Goal: Task Accomplishment & Management: Complete application form

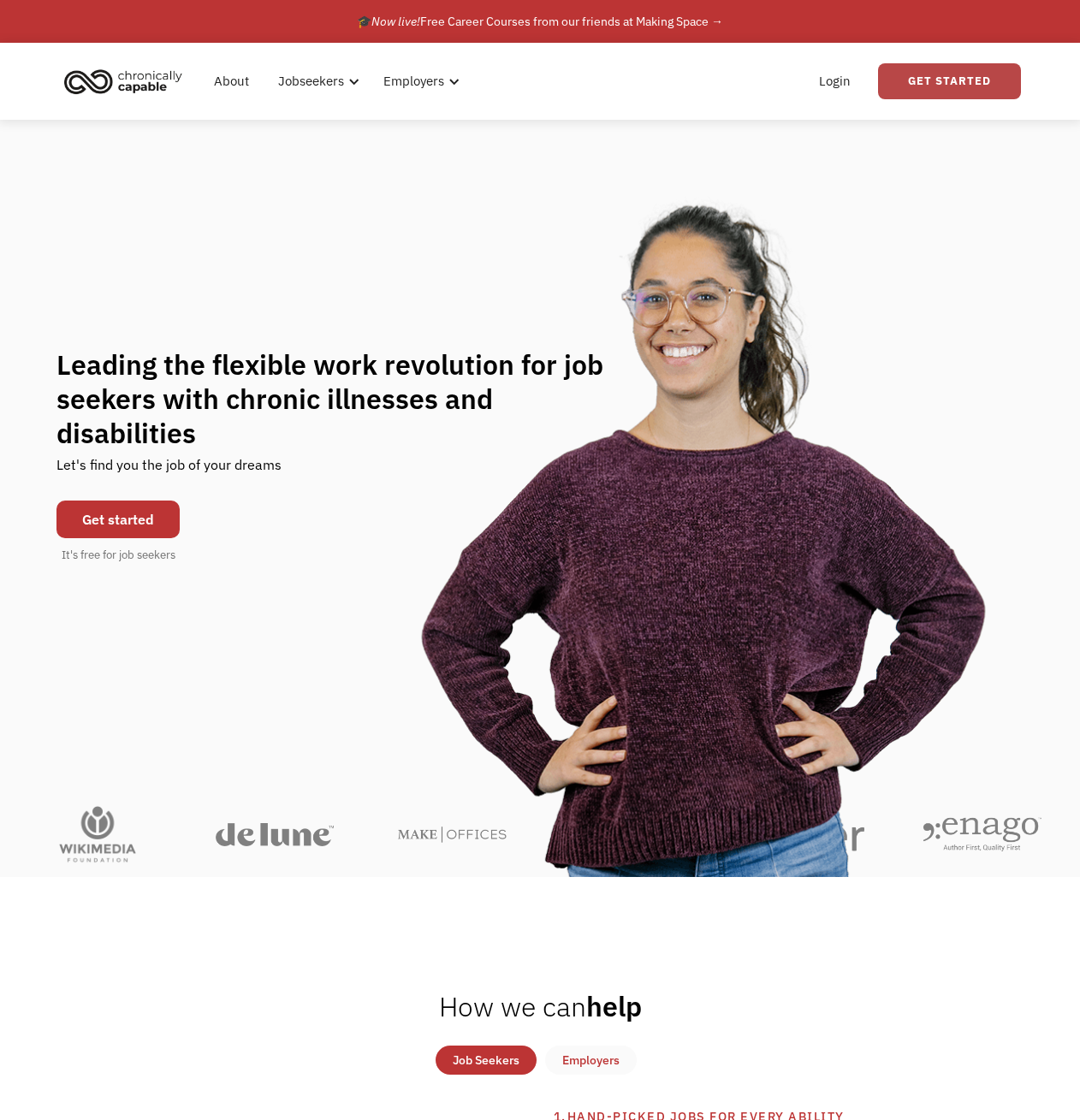
click at [948, 81] on link "Get Started" at bounding box center [950, 81] width 143 height 36
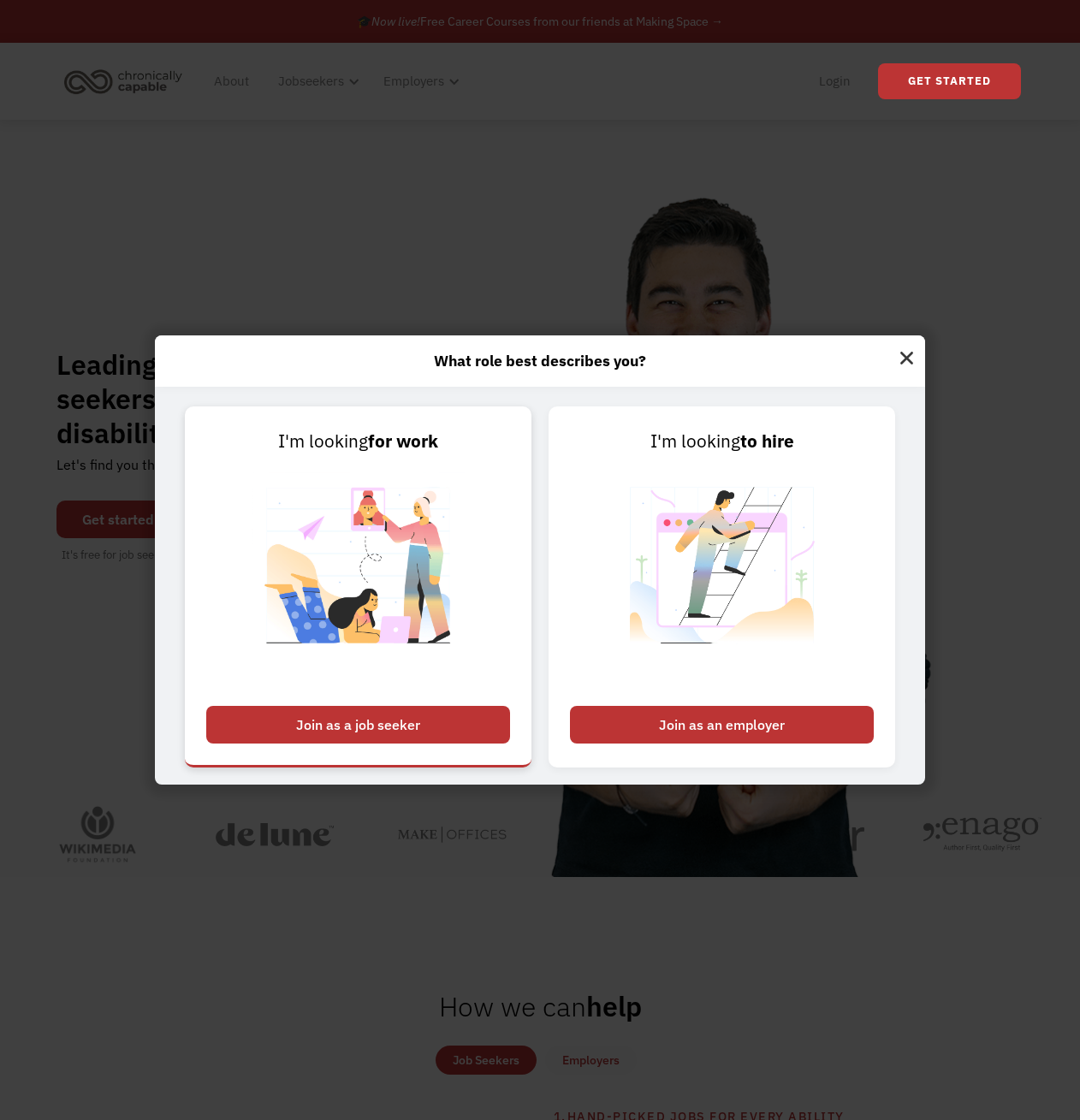
click at [344, 726] on div "Join as a job seeker" at bounding box center [357, 724] width 304 height 38
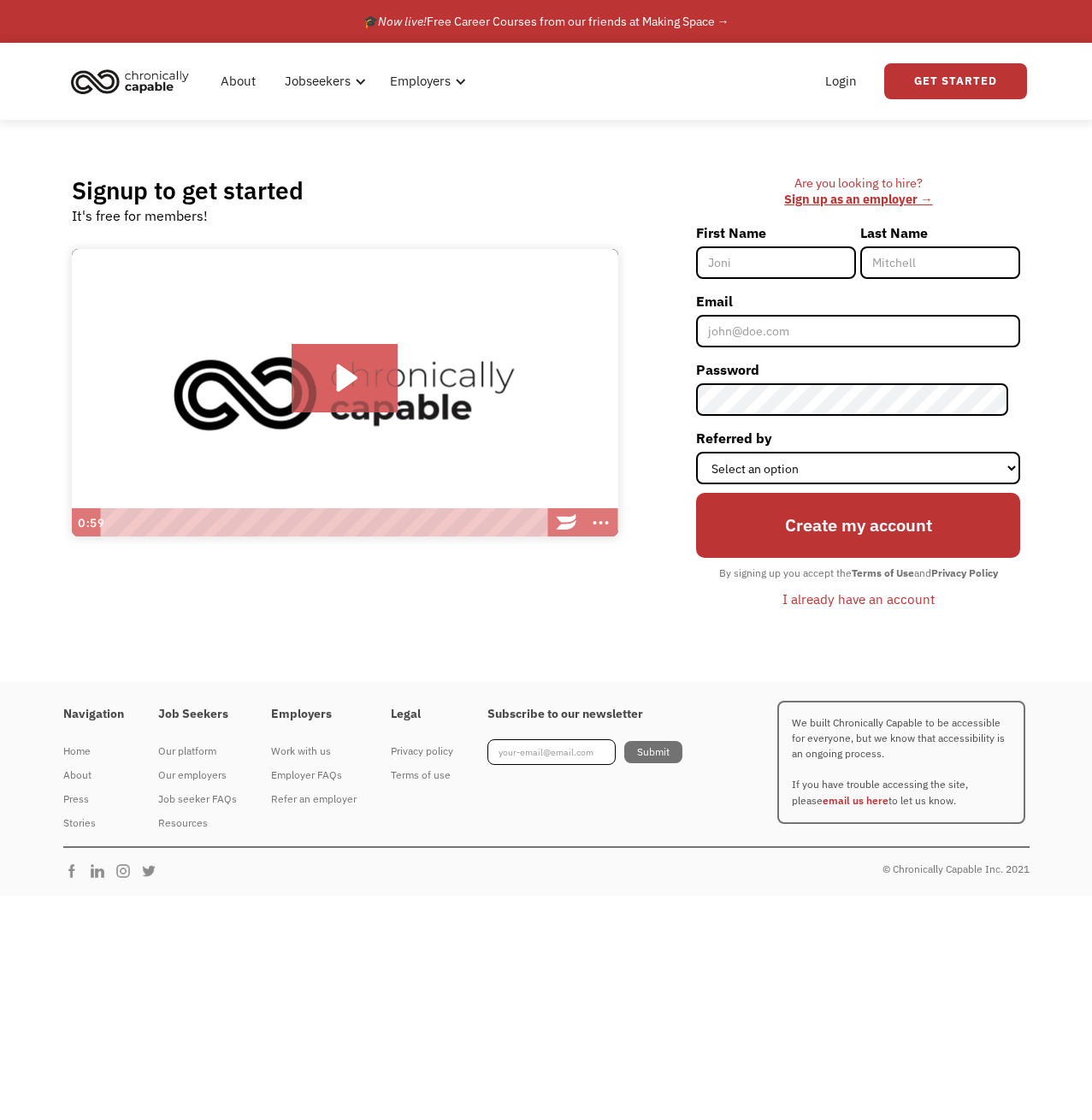
click at [789, 271] on input "First Name" at bounding box center [776, 262] width 160 height 32
type input "Ramon"
type input "[PERSON_NAME]"
type input "[EMAIL_ADDRESS][PERSON_NAME][DOMAIN_NAME]"
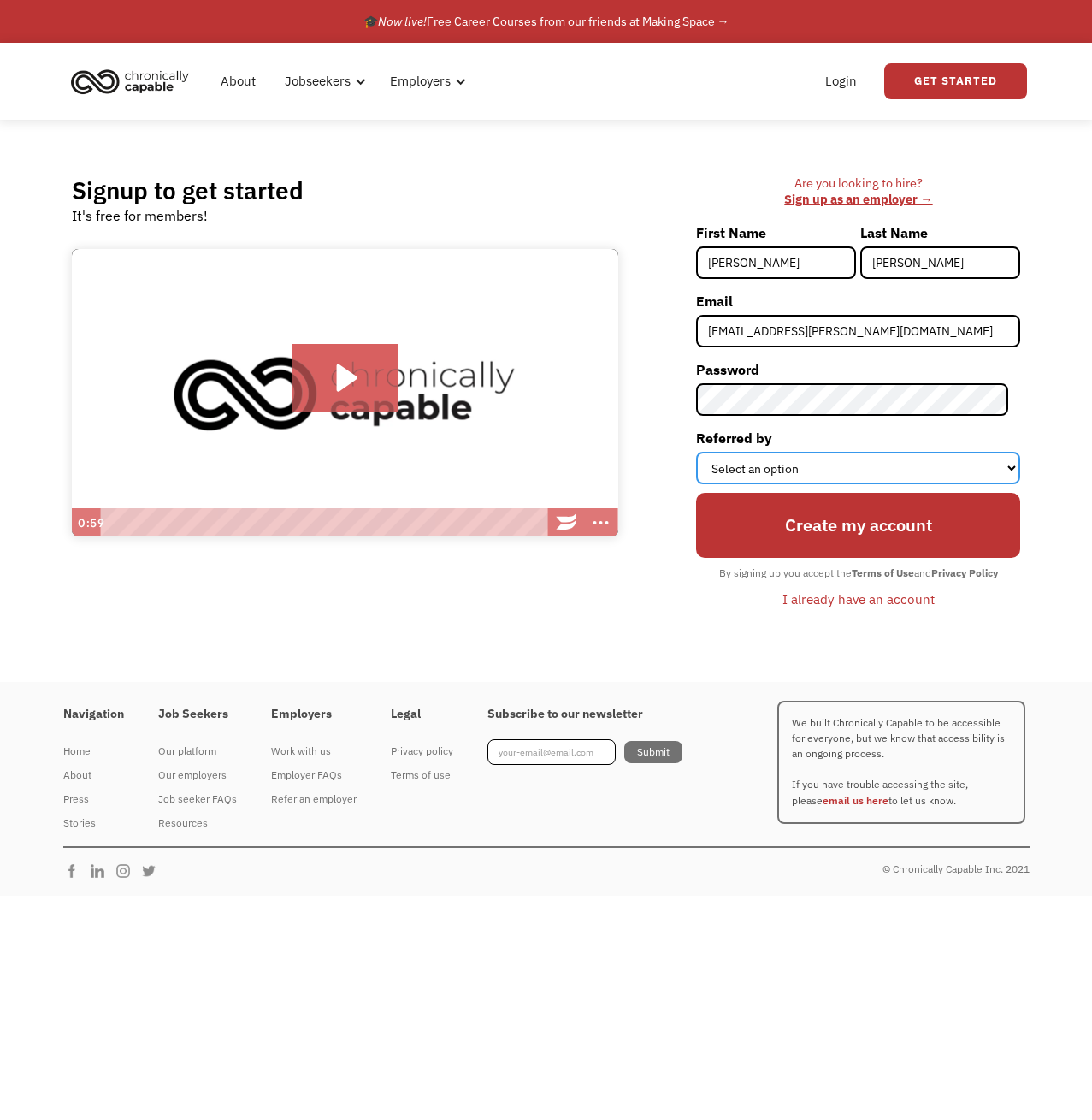
click at [901, 460] on select "Select an option Instagram Facebook Twitter Search Engine News Article Word of …" at bounding box center [858, 468] width 324 height 32
select select "Other"
click at [708, 452] on select "Select an option Instagram Facebook Twitter Search Engine News Article Word of …" at bounding box center [858, 468] width 324 height 32
click at [796, 540] on input "Create my account" at bounding box center [858, 525] width 324 height 65
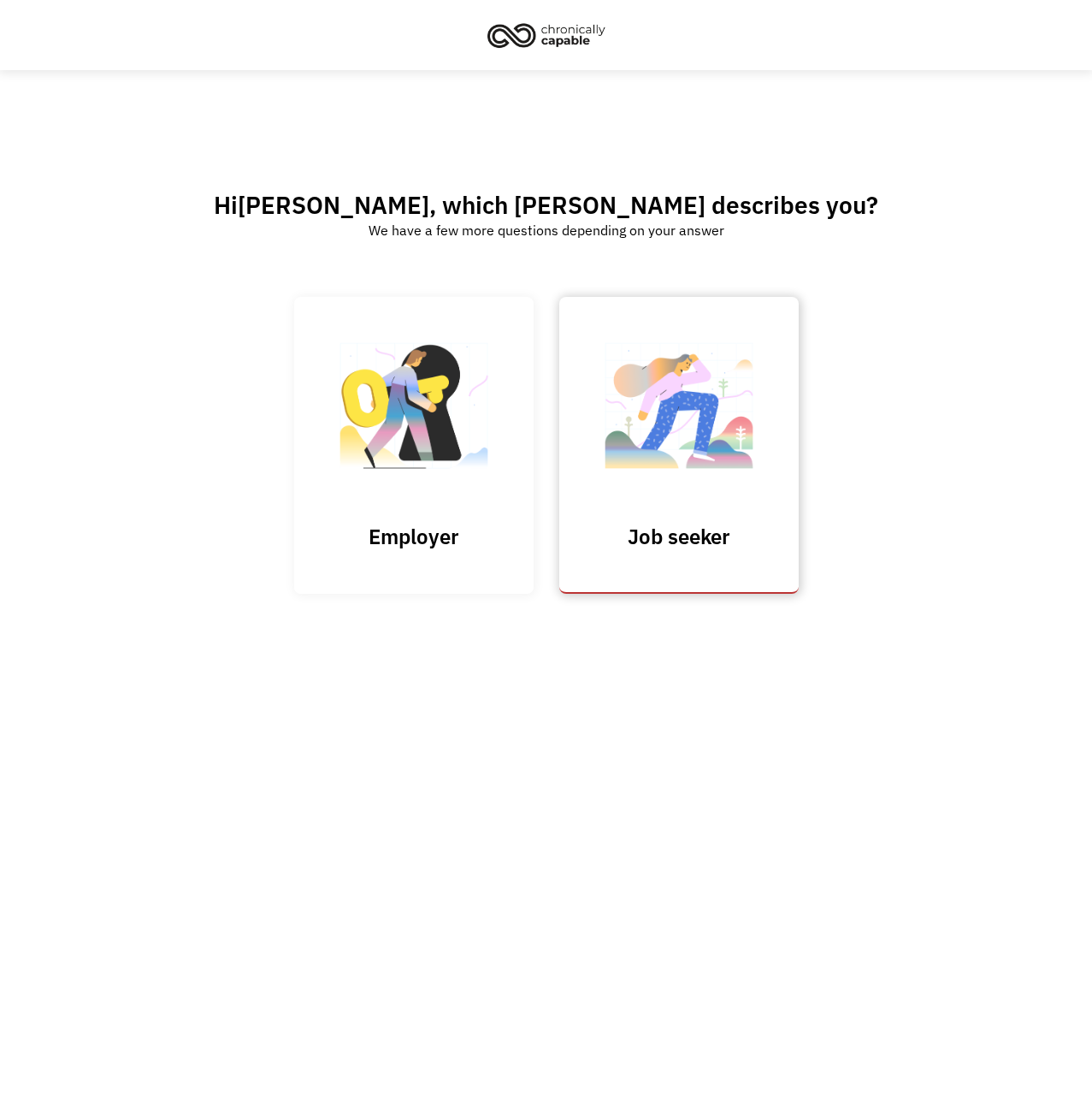
click at [665, 437] on img at bounding box center [678, 415] width 171 height 167
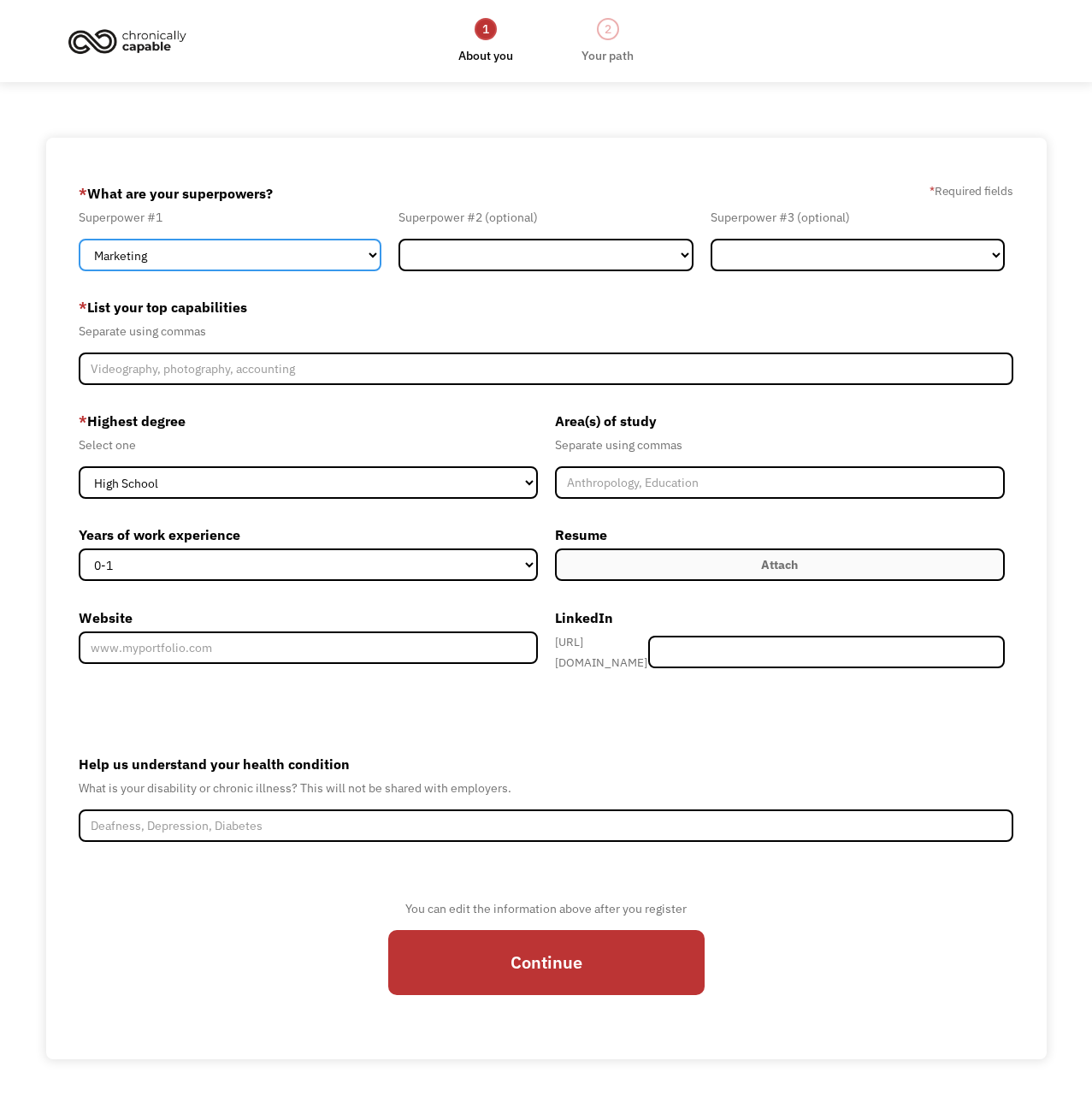
click at [305, 264] on select "Marketing Human Resources Finance Technology Operations Sales Industrial & Manu…" at bounding box center [230, 255] width 303 height 32
select select "Customer Service"
click at [79, 239] on select "Marketing Human Resources Finance Technology Operations Sales Industrial & Manu…" at bounding box center [230, 255] width 303 height 32
click at [380, 253] on select "Marketing Human Resources Finance Technology Operations Sales Industrial & Manu…" at bounding box center [230, 255] width 303 height 32
click at [79, 239] on select "Marketing Human Resources Finance Technology Operations Sales Industrial & Manu…" at bounding box center [230, 255] width 303 height 32
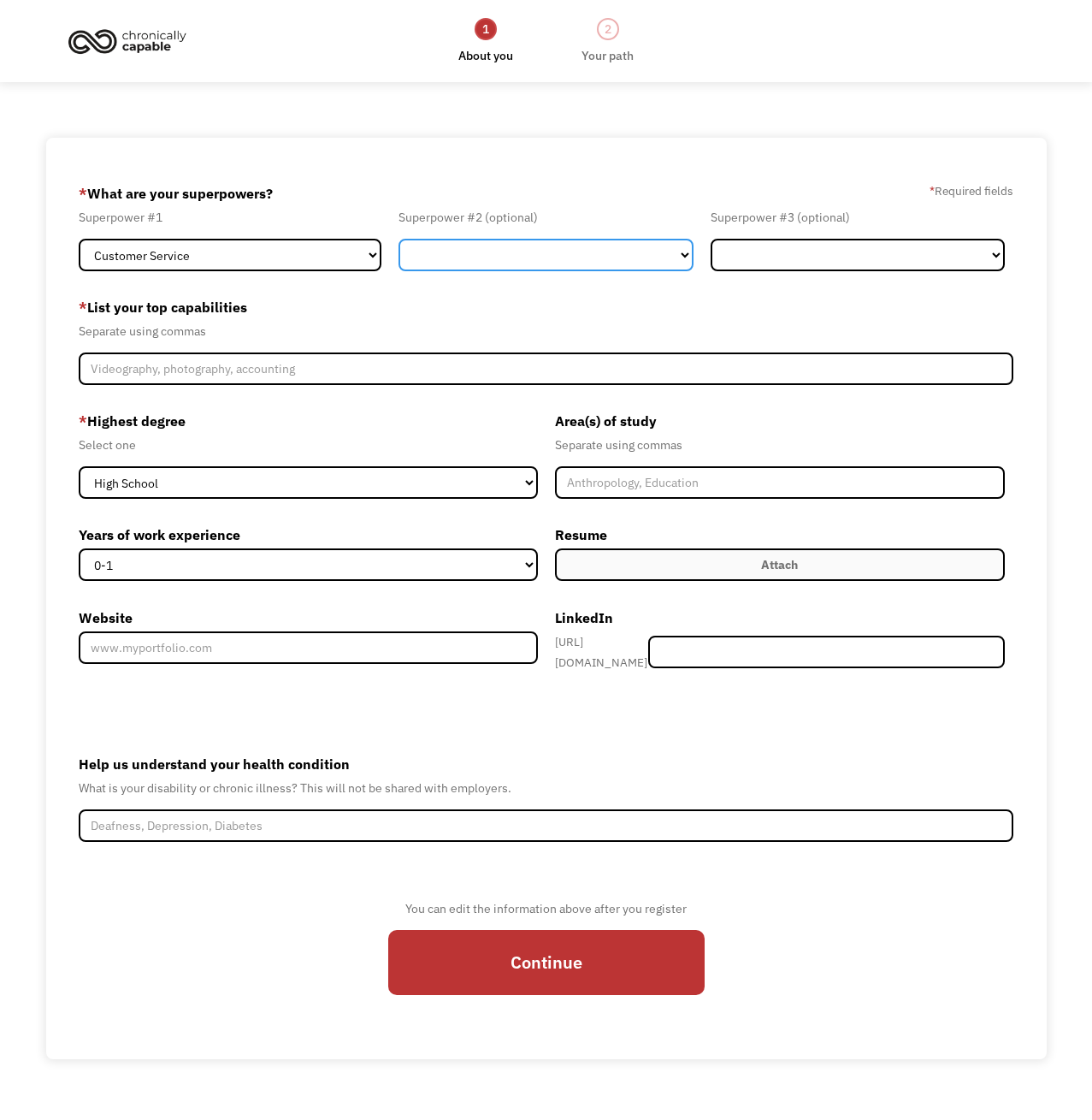
click at [427, 254] on select "Marketing Human Resources Finance Technology Operations Sales Industrial & Manu…" at bounding box center [545, 255] width 294 height 32
select select "Operations"
click at [398, 239] on select "Marketing Human Resources Finance Technology Operations Sales Industrial & Manu…" at bounding box center [545, 255] width 294 height 32
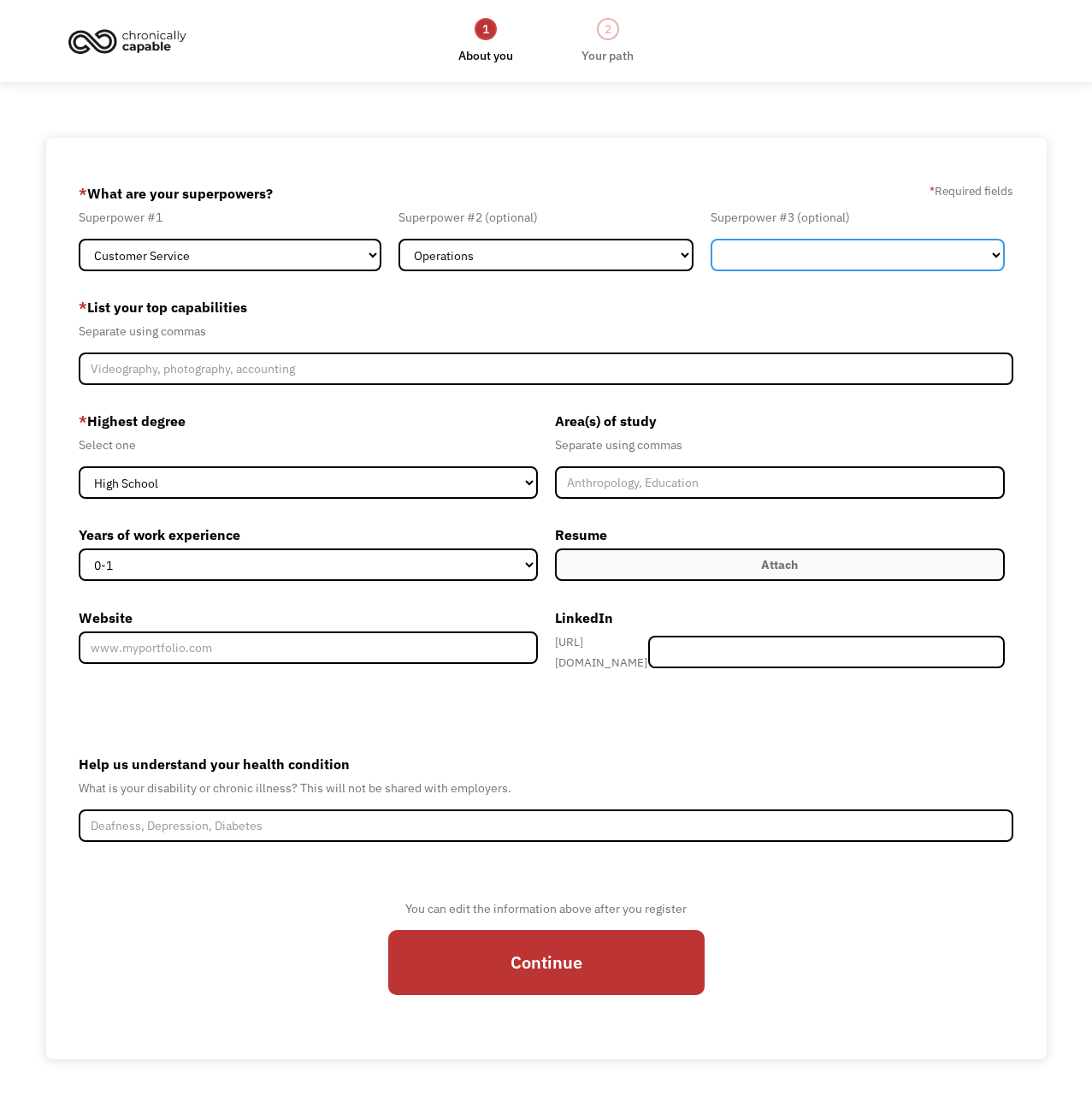
click at [743, 246] on select "Marketing Human Resources Finance Technology Operations Sales Industrial & Manu…" at bounding box center [857, 255] width 294 height 32
select select "Other"
click at [711, 239] on select "Marketing Human Resources Finance Technology Operations Sales Industrial & Manu…" at bounding box center [857, 255] width 294 height 32
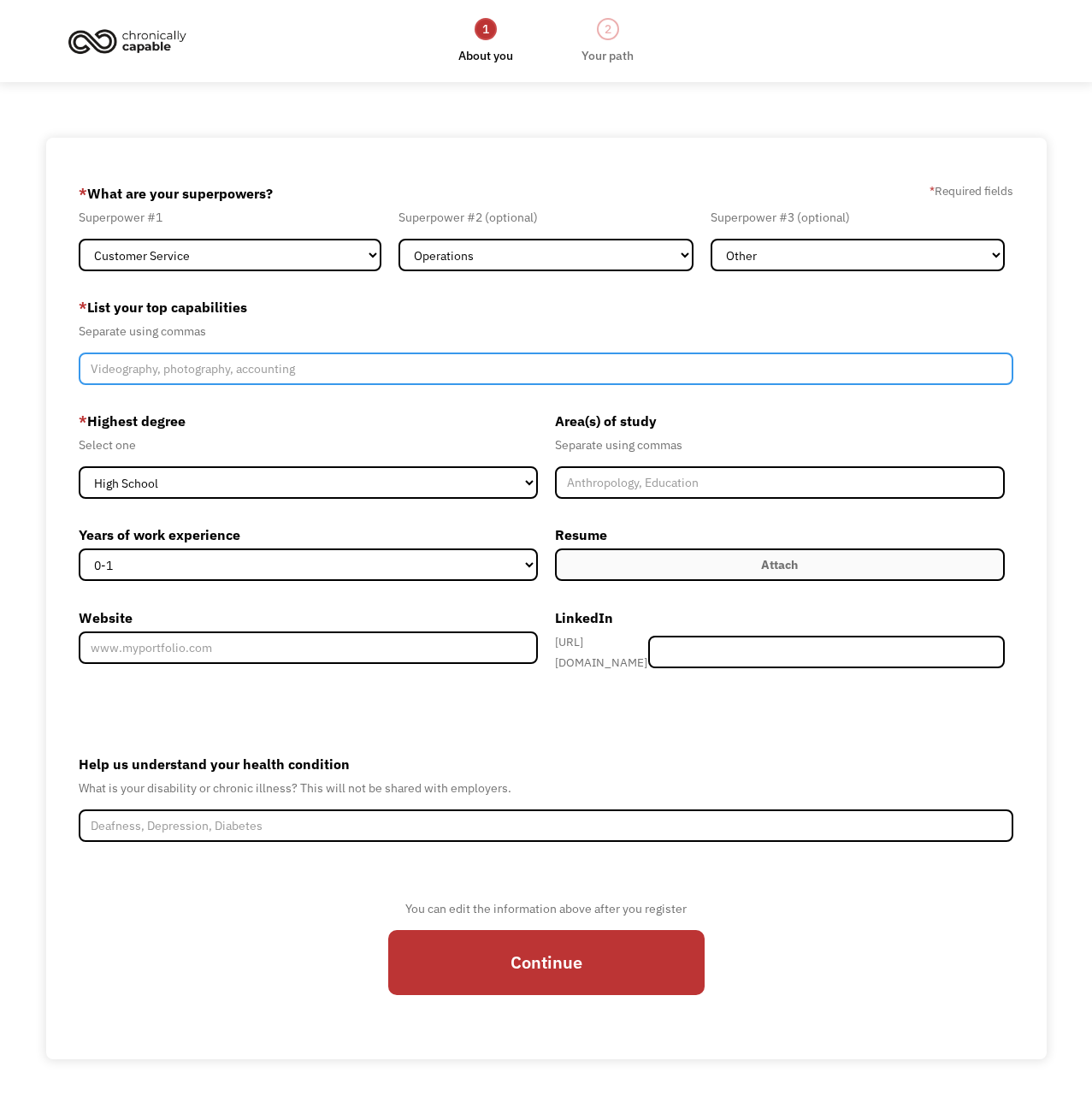
click at [267, 375] on input "Member-Create-Step1" at bounding box center [546, 369] width 935 height 32
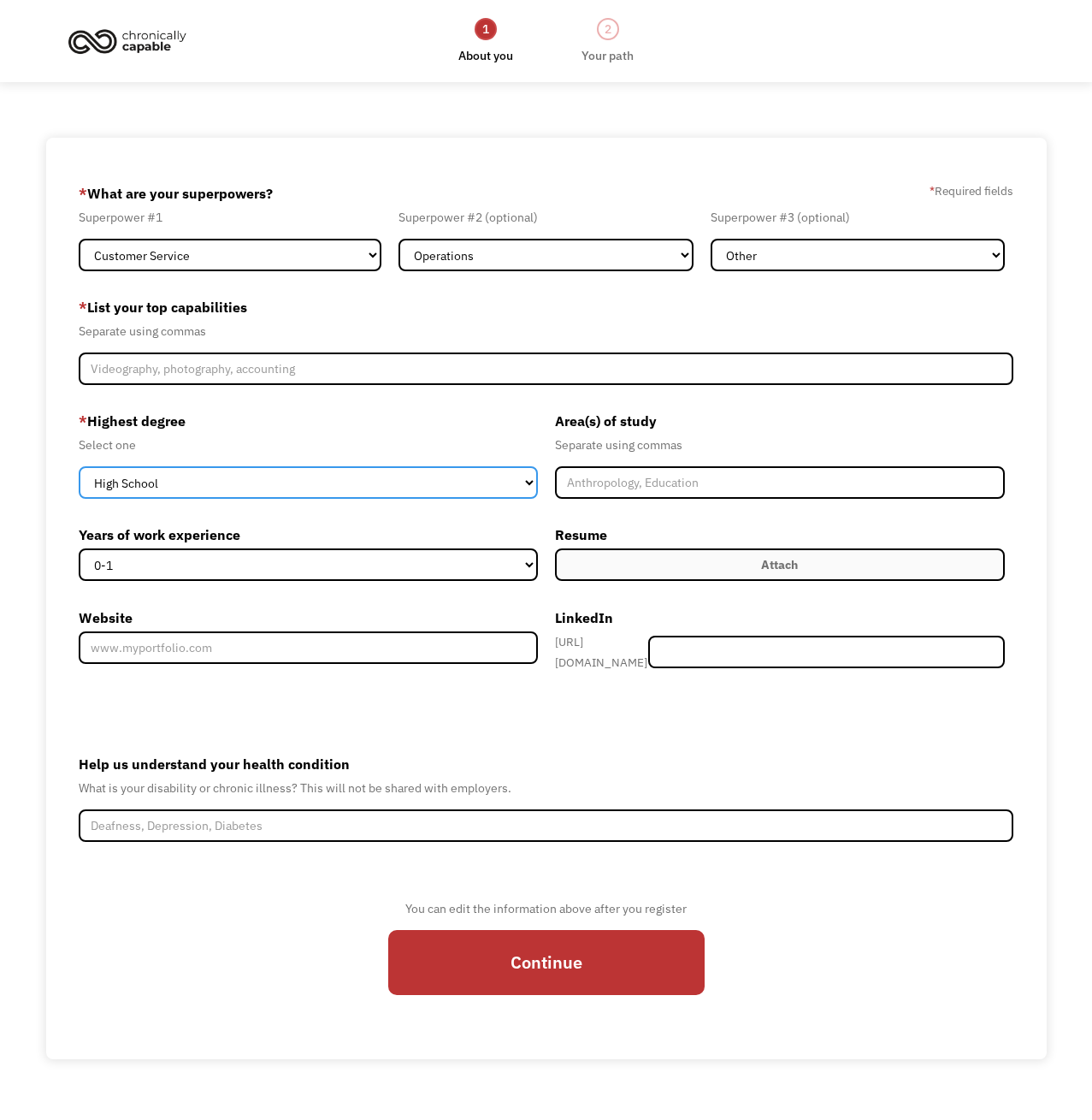
click at [258, 483] on select "High School Associates Bachelors Master's PhD" at bounding box center [308, 483] width 459 height 32
click at [257, 481] on select "High School Associates Bachelors Master's PhD" at bounding box center [308, 483] width 459 height 32
click at [254, 480] on select "High School Associates Bachelors Master's PhD" at bounding box center [308, 483] width 459 height 32
click at [252, 480] on select "High School Associates Bachelors Master's PhD" at bounding box center [308, 483] width 459 height 32
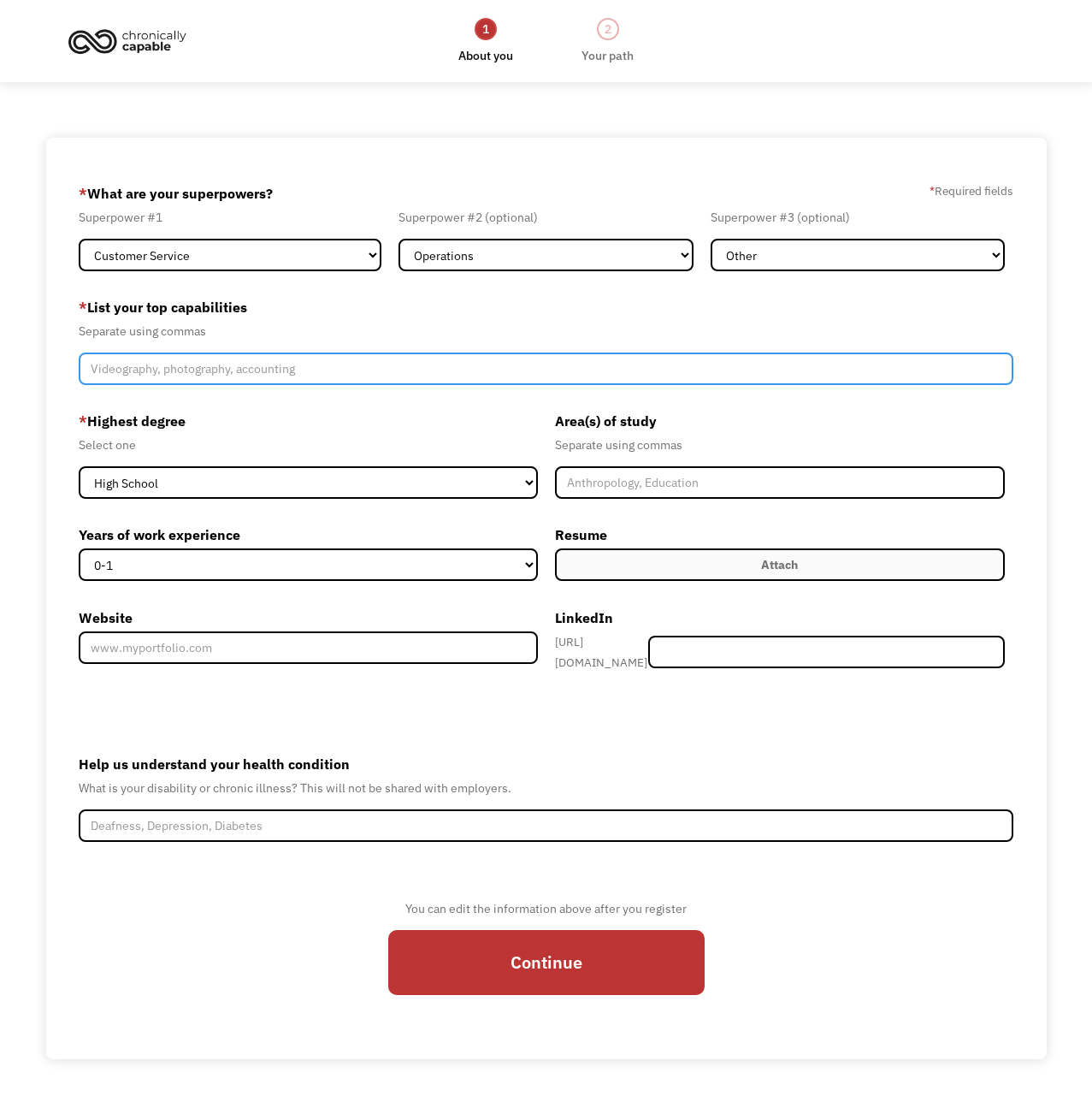
click at [217, 365] on input "Member-Create-Step1" at bounding box center [546, 369] width 935 height 32
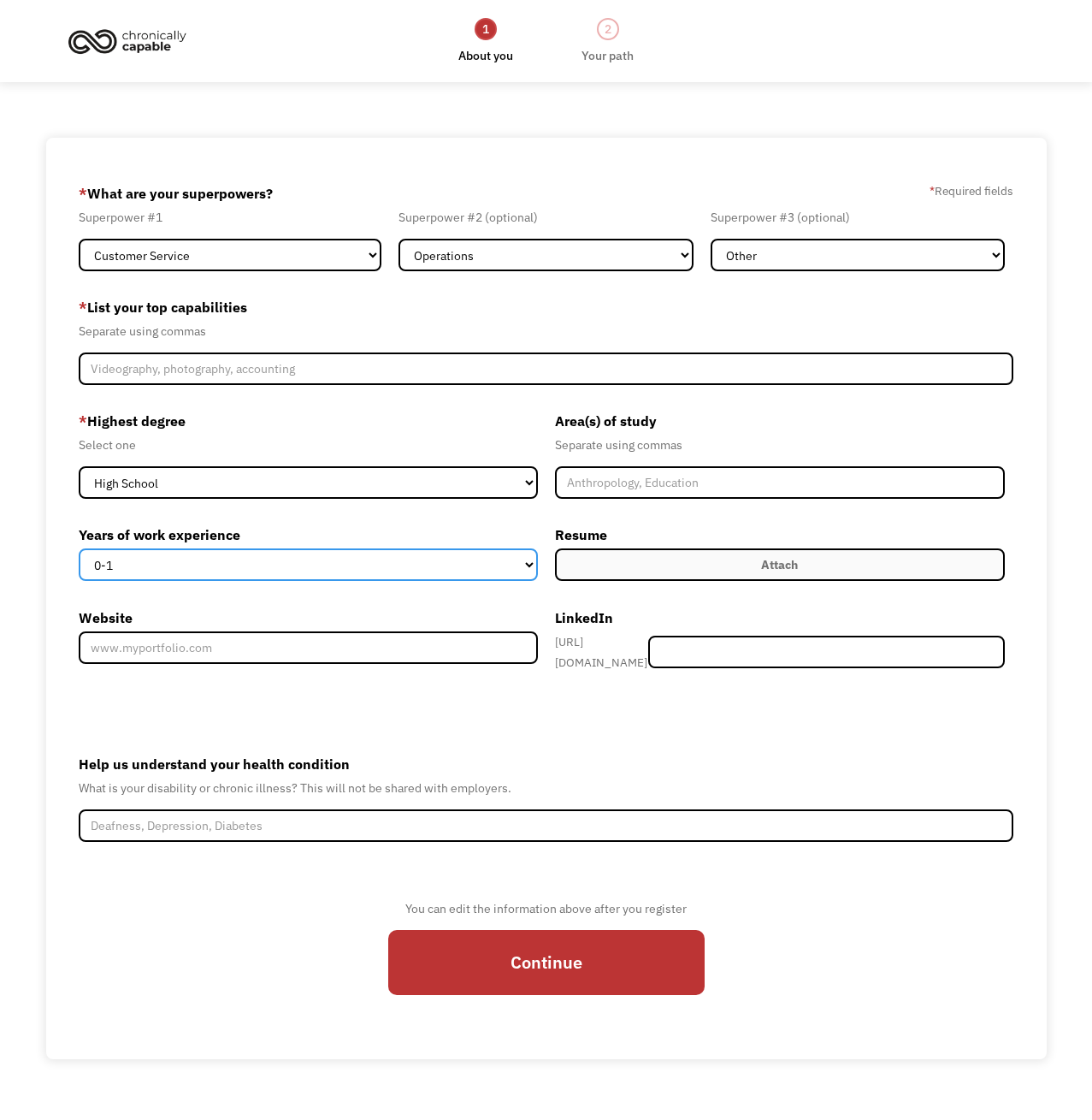
click at [194, 562] on select "0-1 2-4 5-10 11-15 15+" at bounding box center [308, 565] width 459 height 32
select select "15+"
click at [79, 549] on select "0-1 2-4 5-10 11-15 15+" at bounding box center [308, 565] width 459 height 32
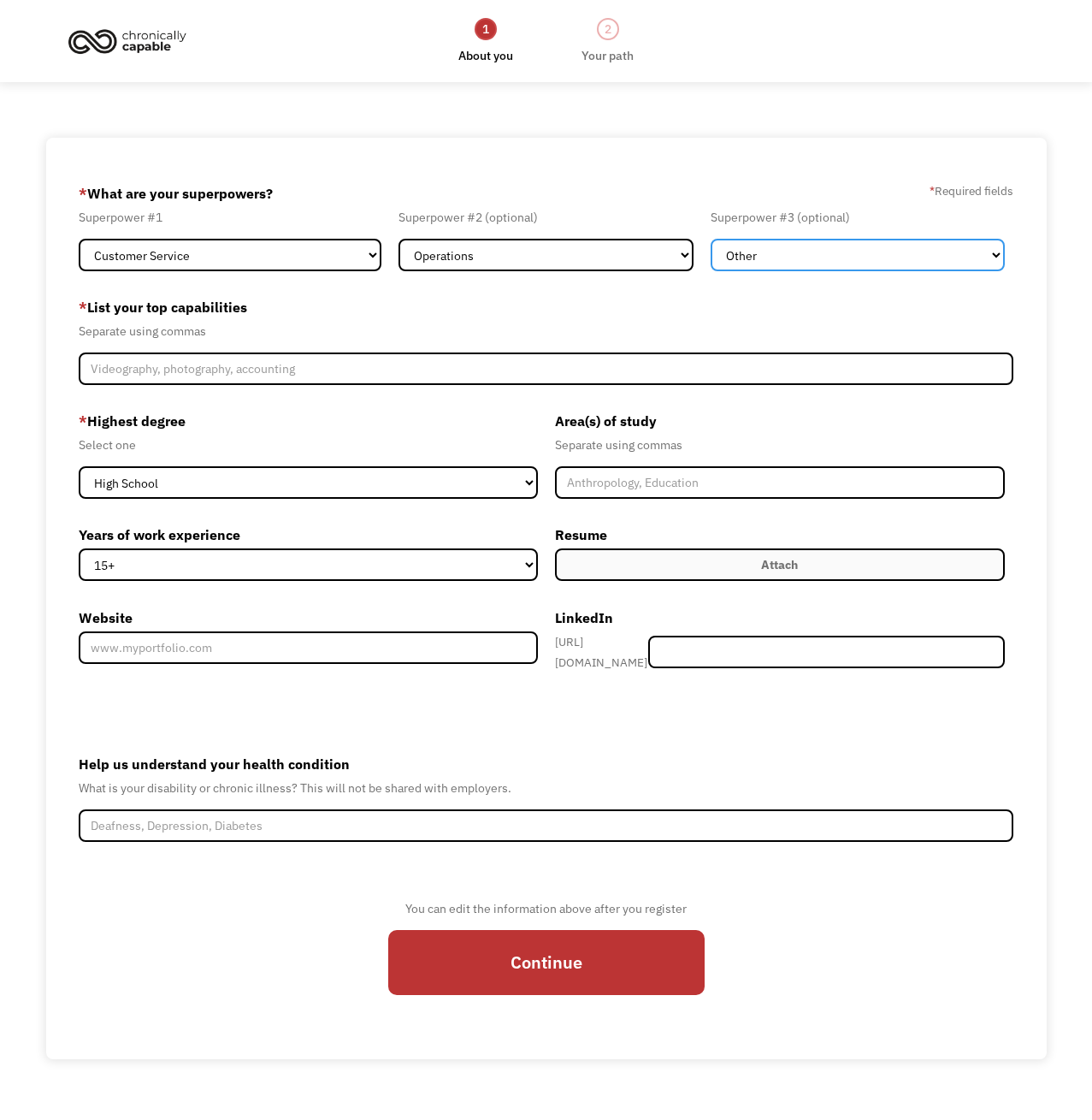
click at [758, 261] on select "Marketing Human Resources Finance Technology Operations Sales Industrial & Manu…" at bounding box center [857, 255] width 294 height 32
select select "Technology"
click at [711, 239] on select "Marketing Human Resources Finance Technology Operations Sales Industrial & Manu…" at bounding box center [857, 255] width 294 height 32
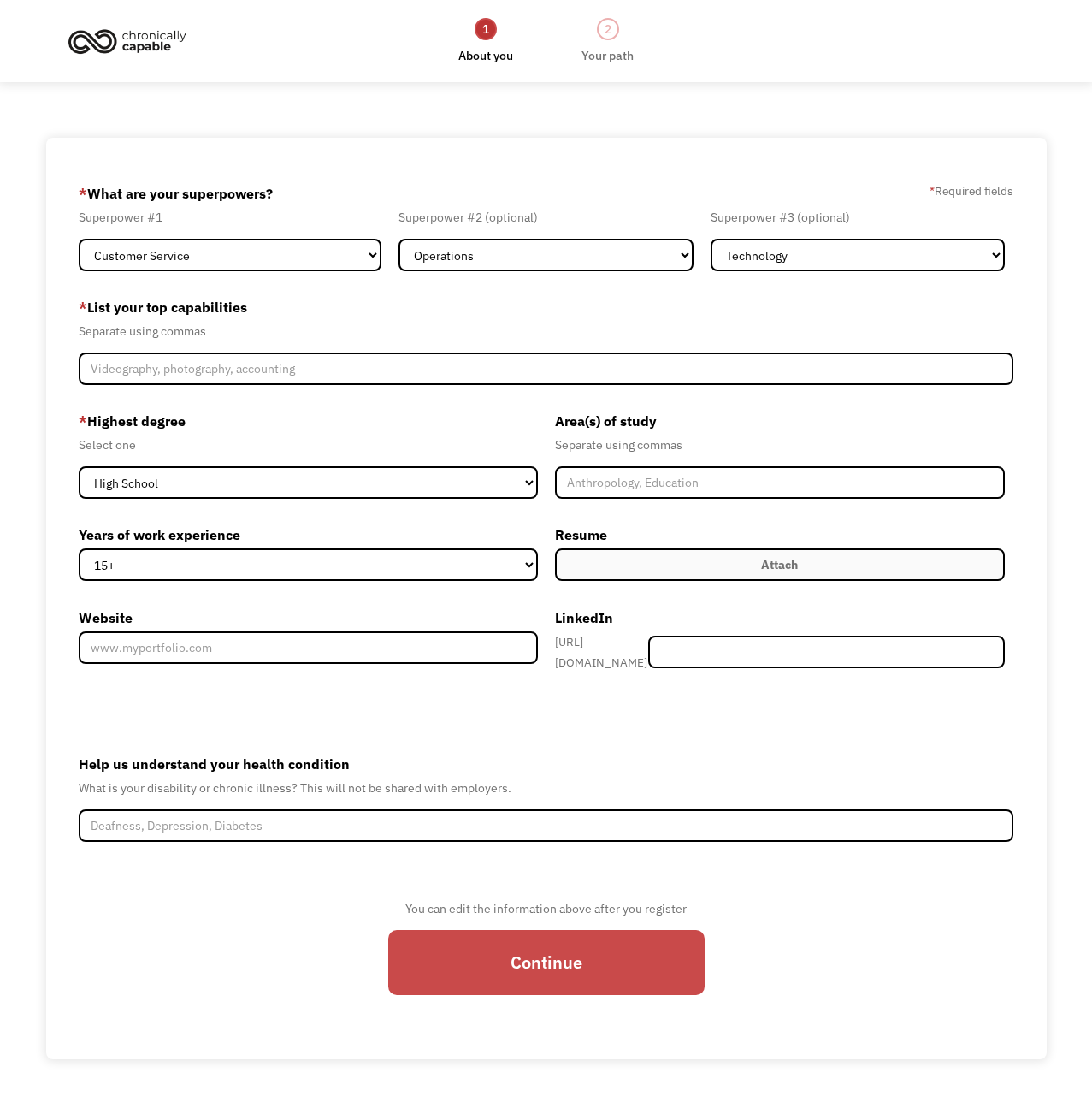
click at [519, 963] on input "Continue" at bounding box center [547, 962] width 317 height 65
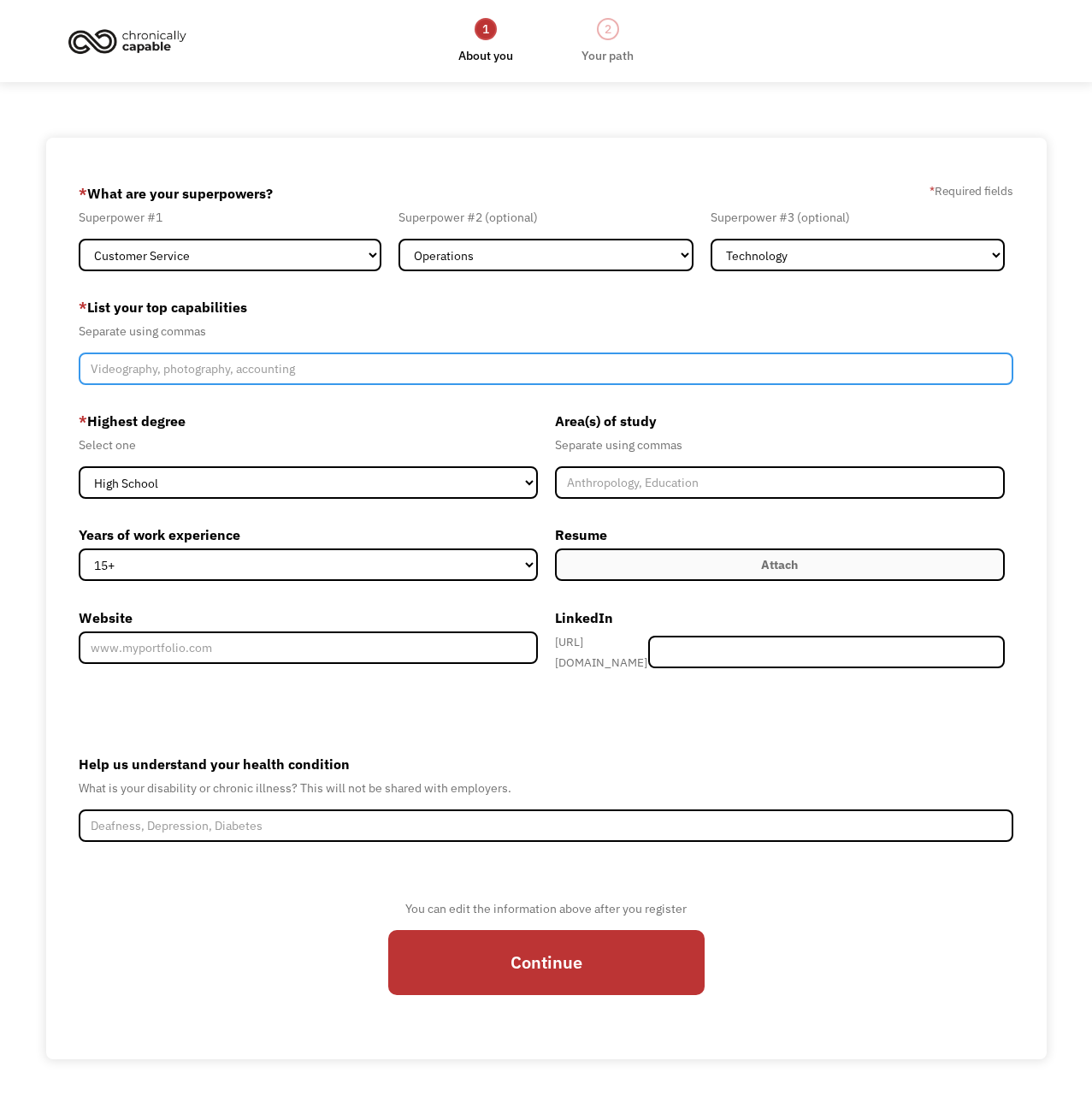
click at [234, 373] on input "Member-Create-Step1" at bounding box center [546, 369] width 935 height 32
click at [230, 367] on input "Member-Create-Step1" at bounding box center [546, 369] width 935 height 32
click at [408, 363] on input "Member-Create-Step1" at bounding box center [546, 369] width 935 height 32
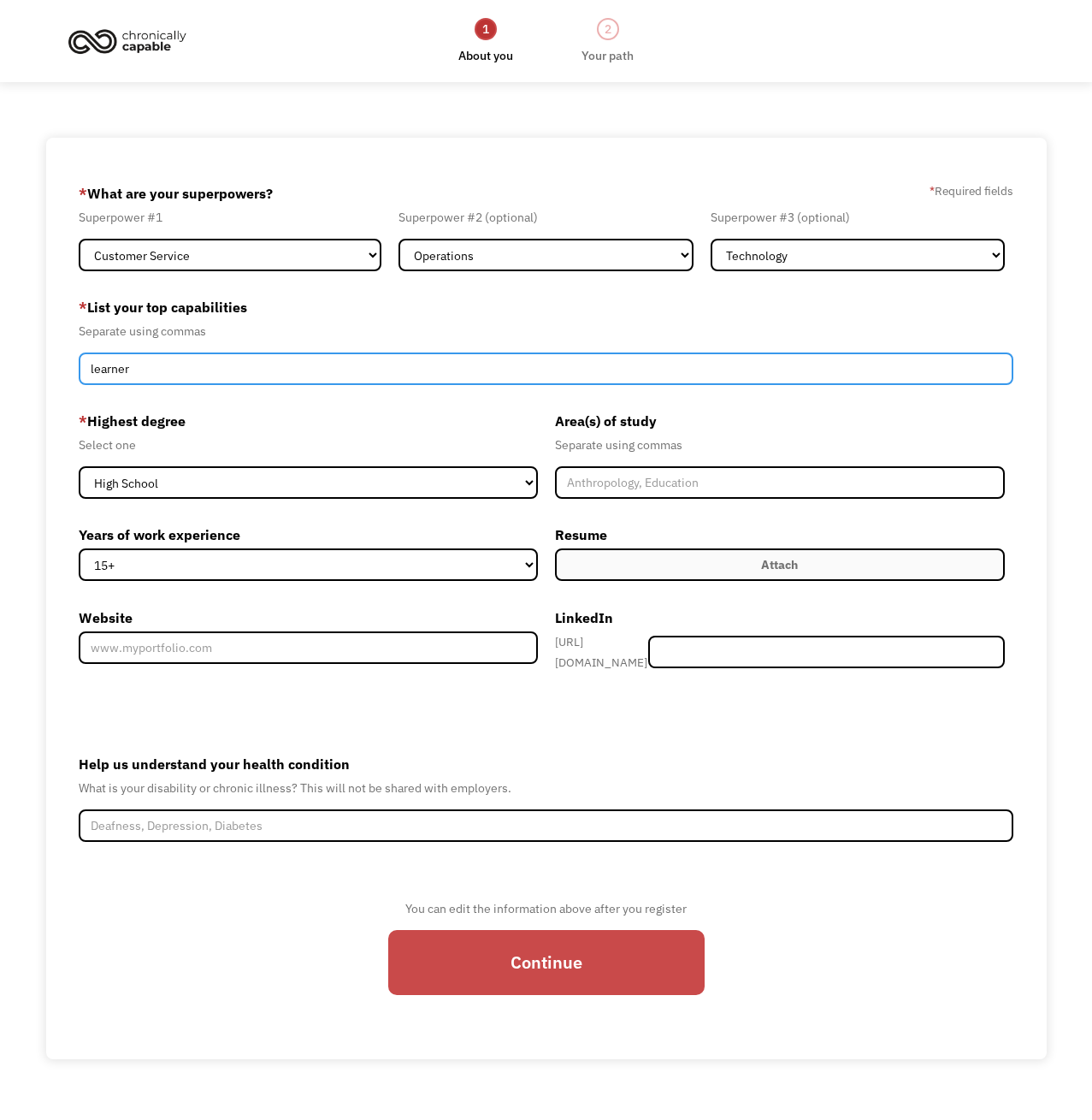
type input "learner"
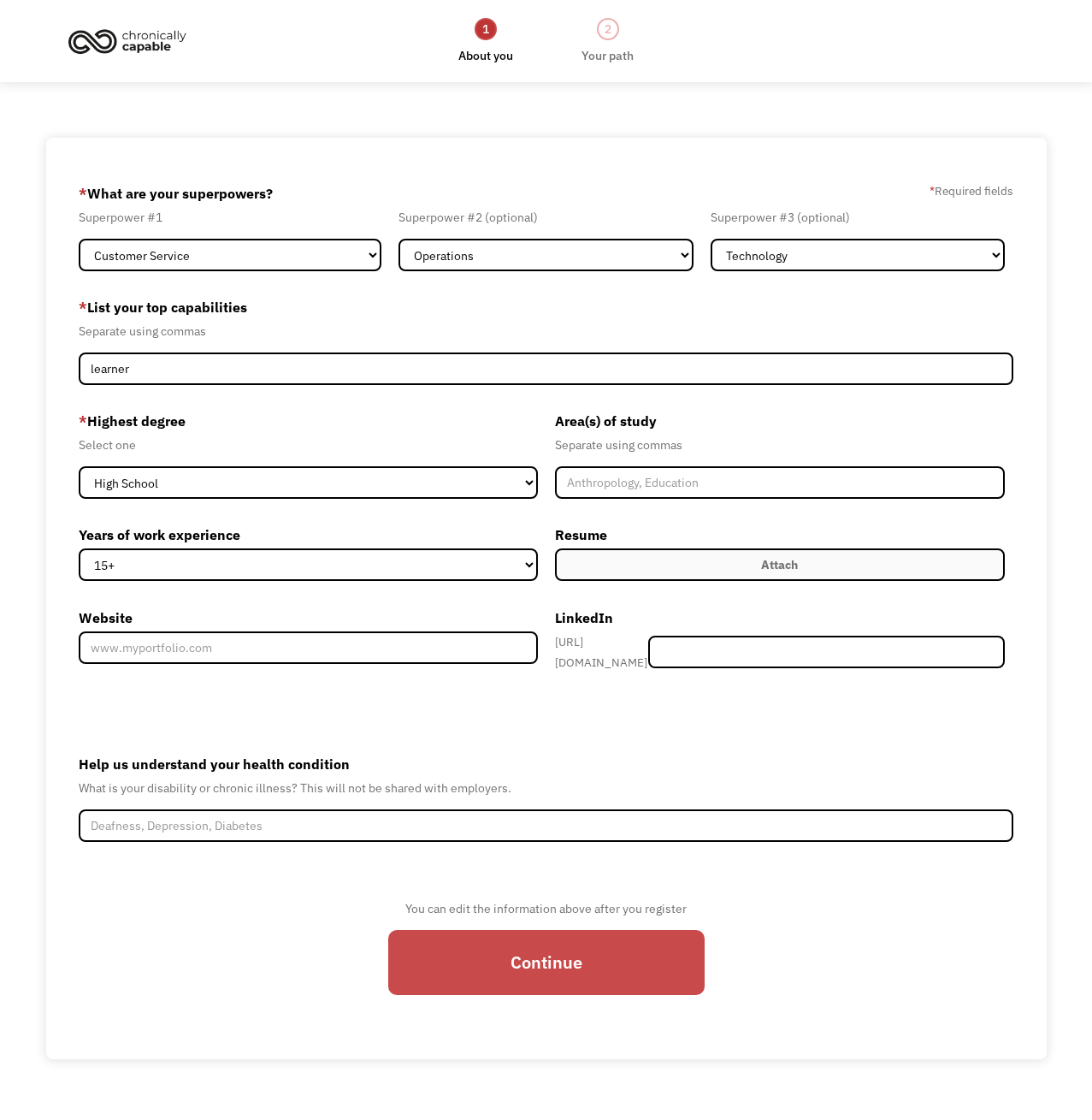
click at [490, 953] on input "Continue" at bounding box center [547, 962] width 317 height 65
type input "Please wait..."
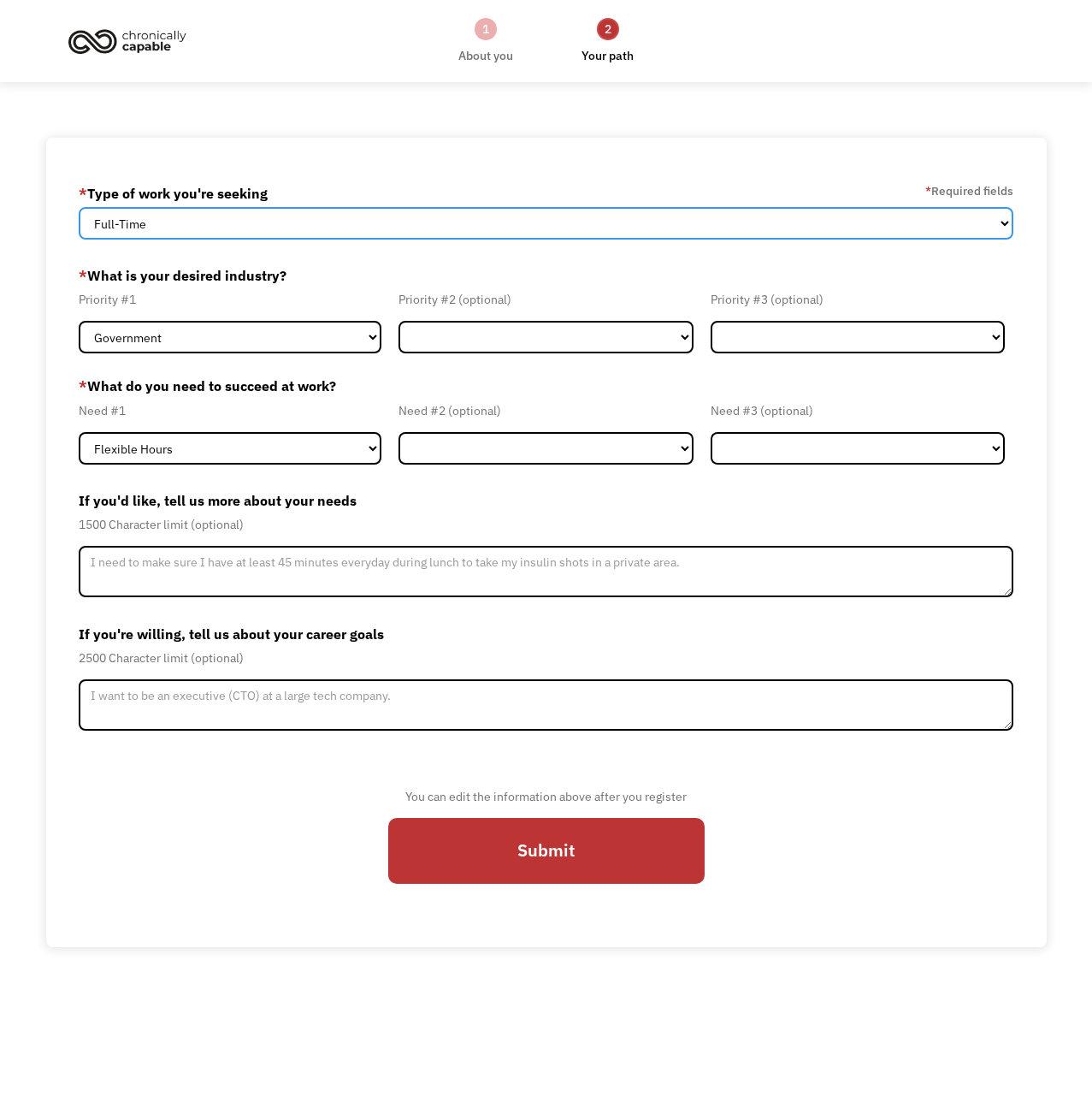
click at [291, 225] on select "Full-Time Part-Time Both Full-Time and Part-Time" at bounding box center [546, 223] width 935 height 32
select select "Both Full-Time and Part-Time"
click at [79, 207] on select "Full-Time Part-Time Both Full-Time and Part-Time" at bounding box center [546, 223] width 935 height 32
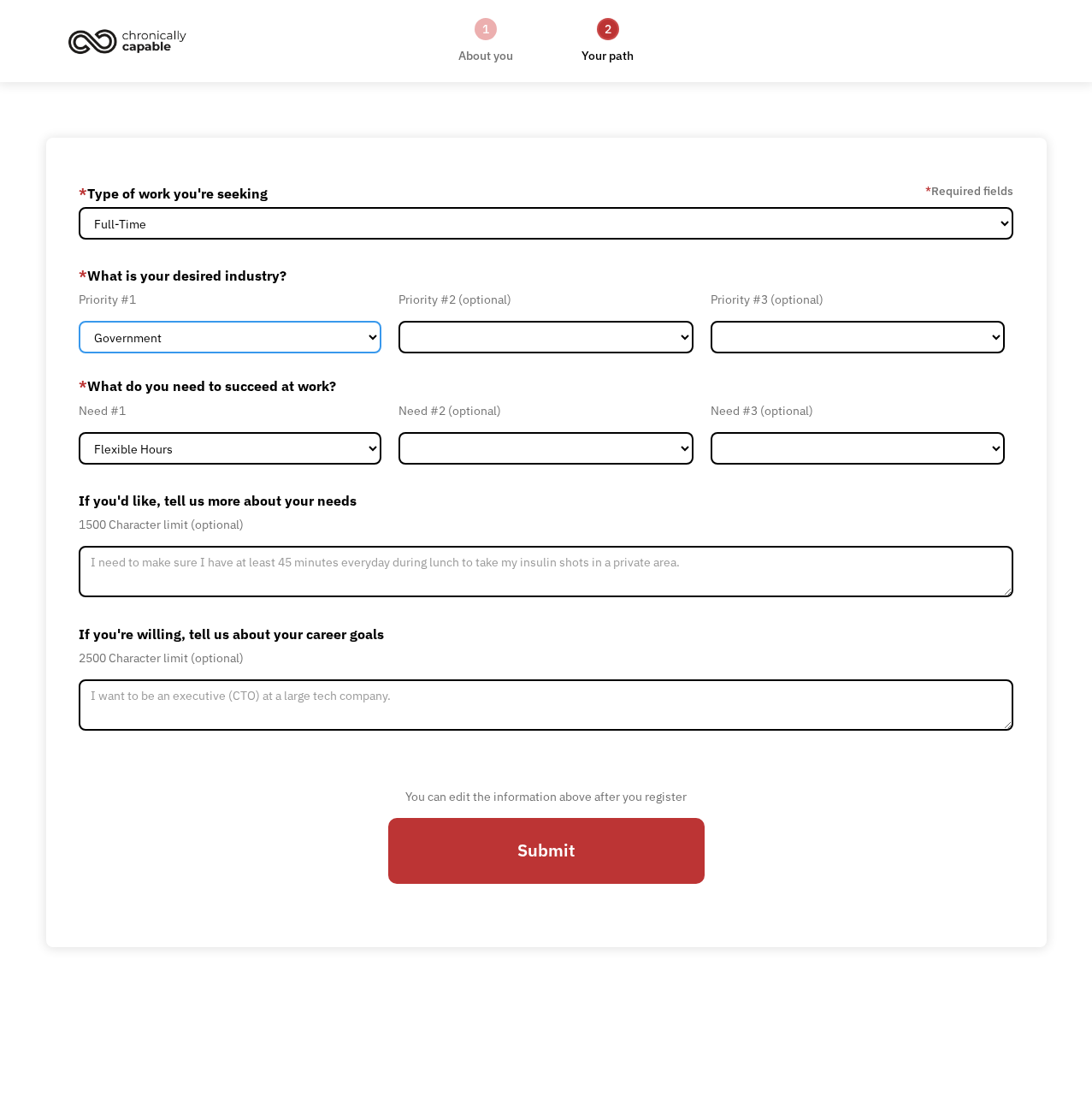
click at [132, 337] on select "Government Finance & Insurance Health & Social Care Tech & Engineering Creative…" at bounding box center [230, 337] width 303 height 32
click at [130, 337] on select "Government Finance & Insurance Health & Social Care Tech & Engineering Creative…" at bounding box center [230, 337] width 303 height 32
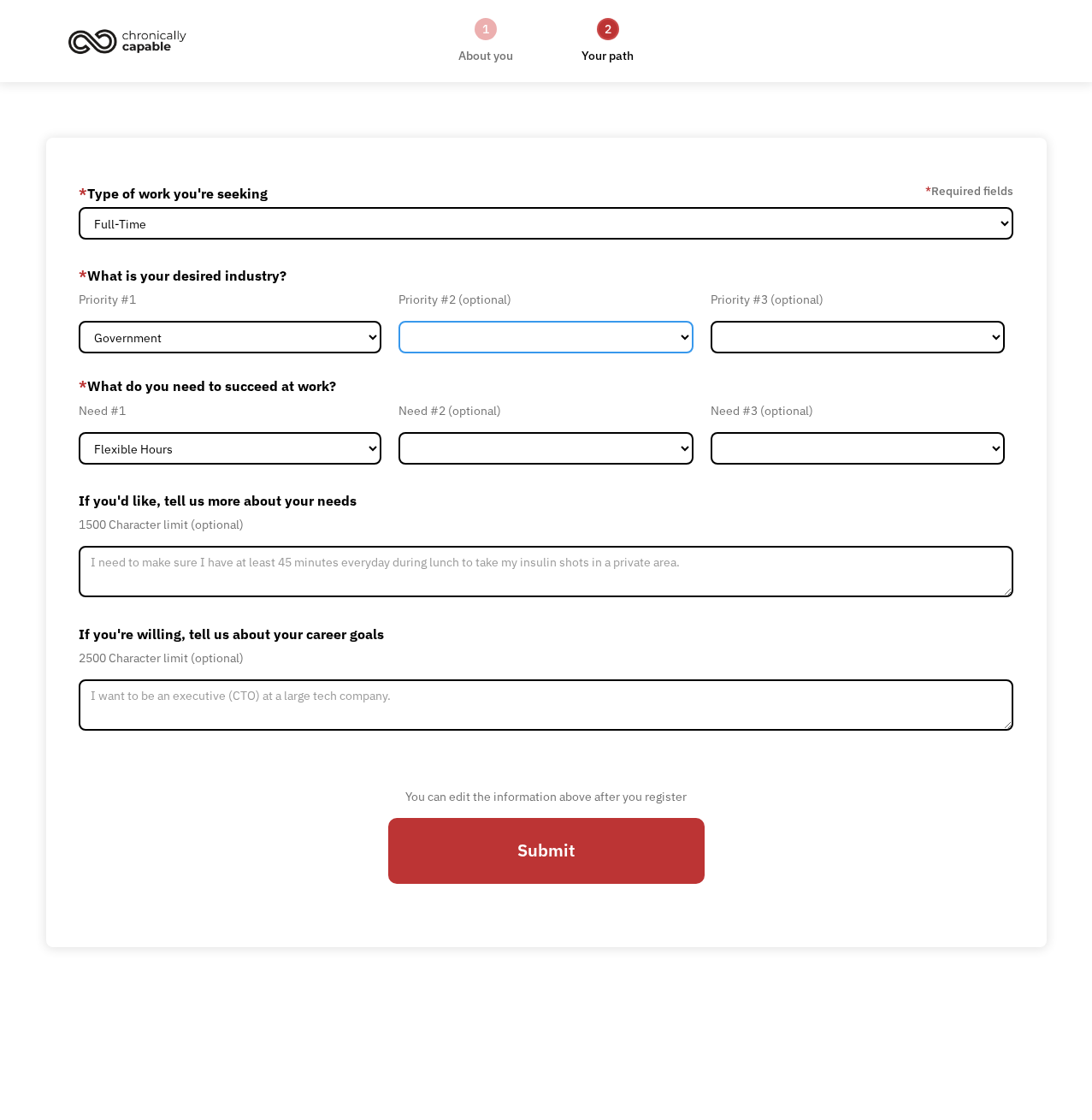
click at [474, 338] on select "Government Finance & Insurance Health & Social Care Tech & Engineering Creative…" at bounding box center [545, 337] width 294 height 32
select select "Tech & Engineering"
click at [398, 321] on select "Government Finance & Insurance Health & Social Care Tech & Engineering Creative…" at bounding box center [545, 337] width 294 height 32
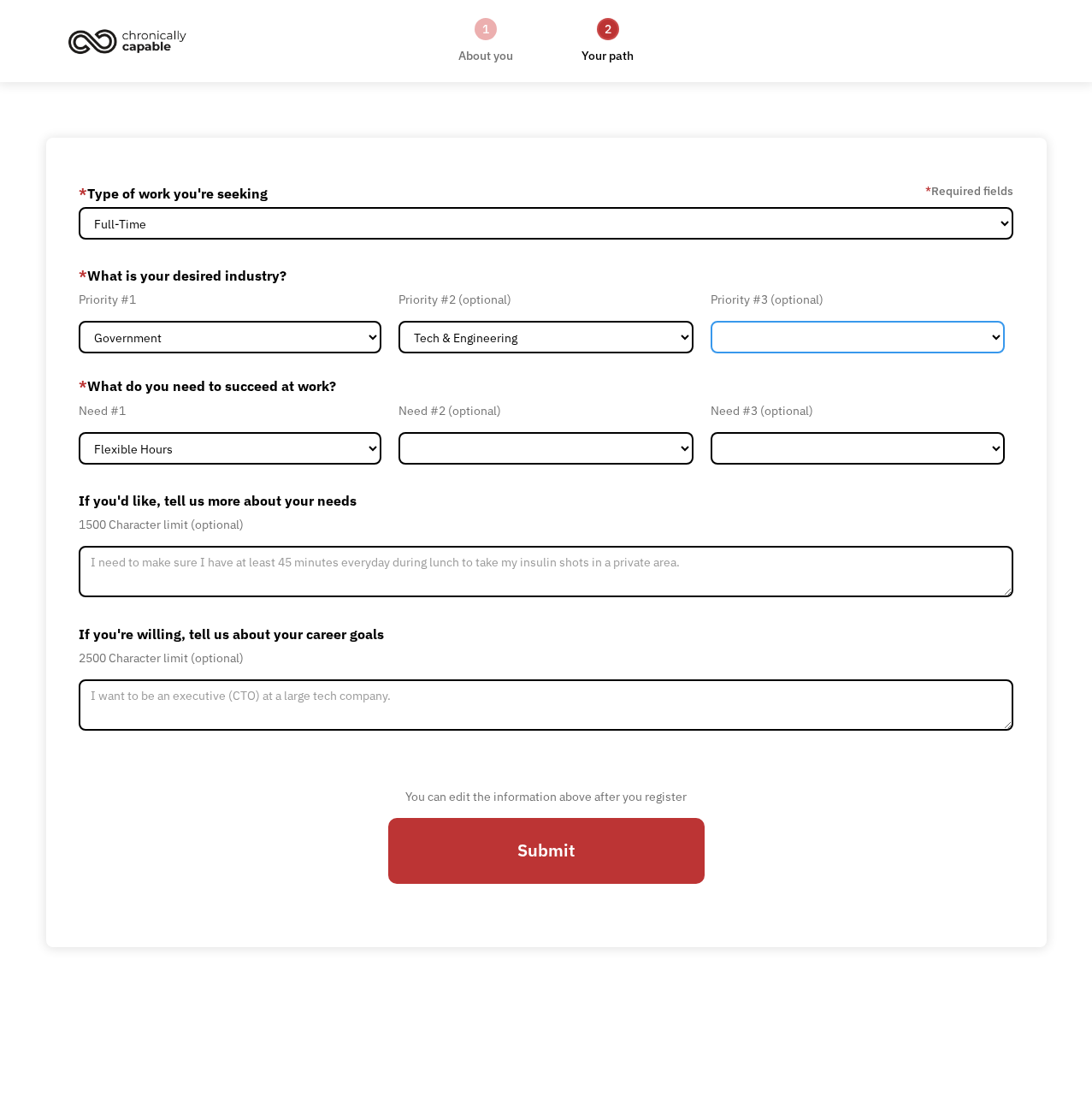
click at [787, 334] on select "Government Finance & Insurance Health & Social Care Tech & Engineering Creative…" at bounding box center [857, 337] width 294 height 32
select select "Administrative"
click at [711, 321] on select "Government Finance & Insurance Health & Social Care Tech & Engineering Creative…" at bounding box center [857, 337] width 294 height 32
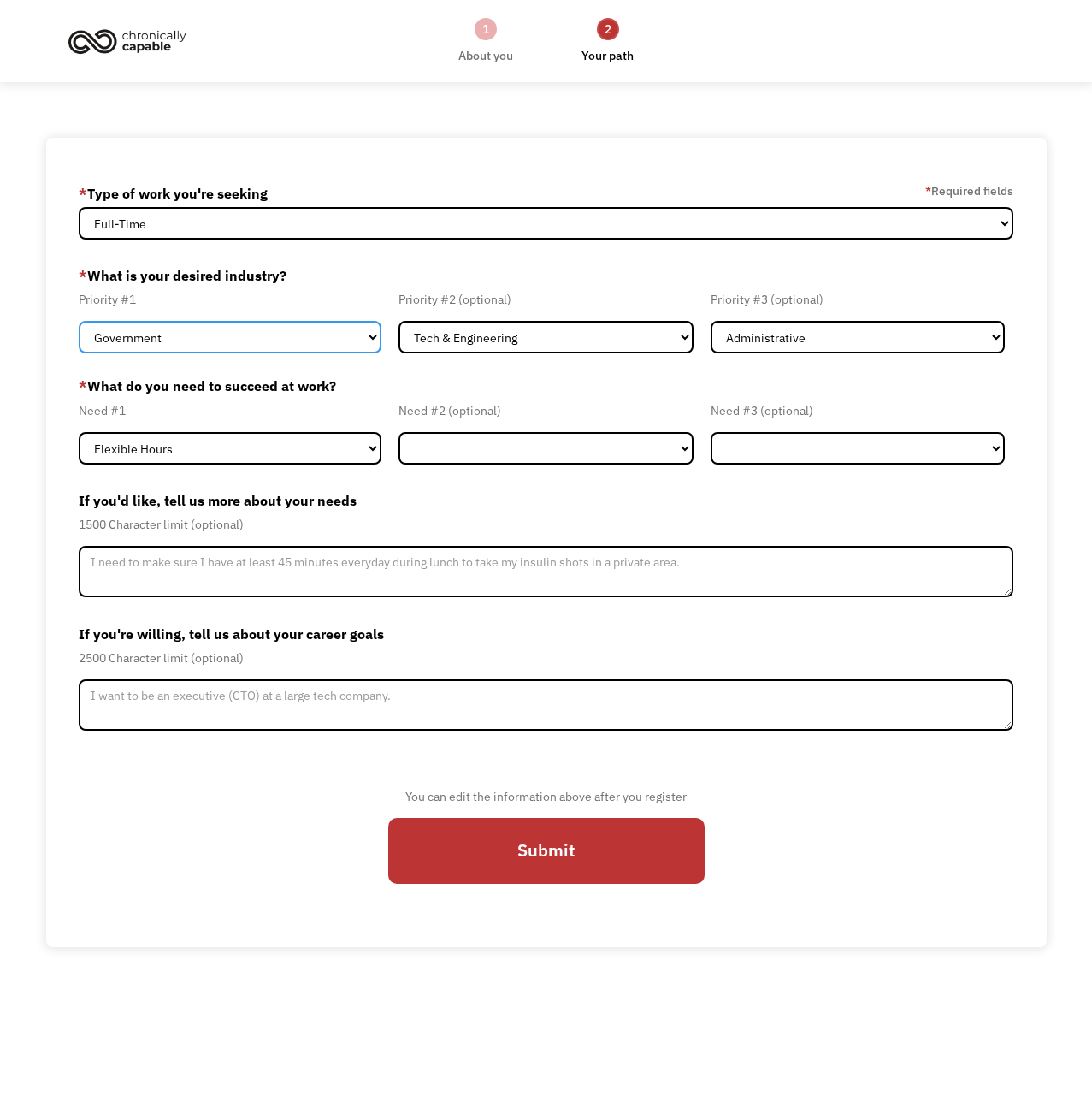
click at [280, 326] on select "Government Finance & Insurance Health & Social Care Tech & Engineering Creative…" at bounding box center [230, 337] width 303 height 32
select select "Other"
click at [79, 321] on select "Government Finance & Insurance Health & Social Care Tech & Engineering Creative…" at bounding box center [230, 337] width 303 height 32
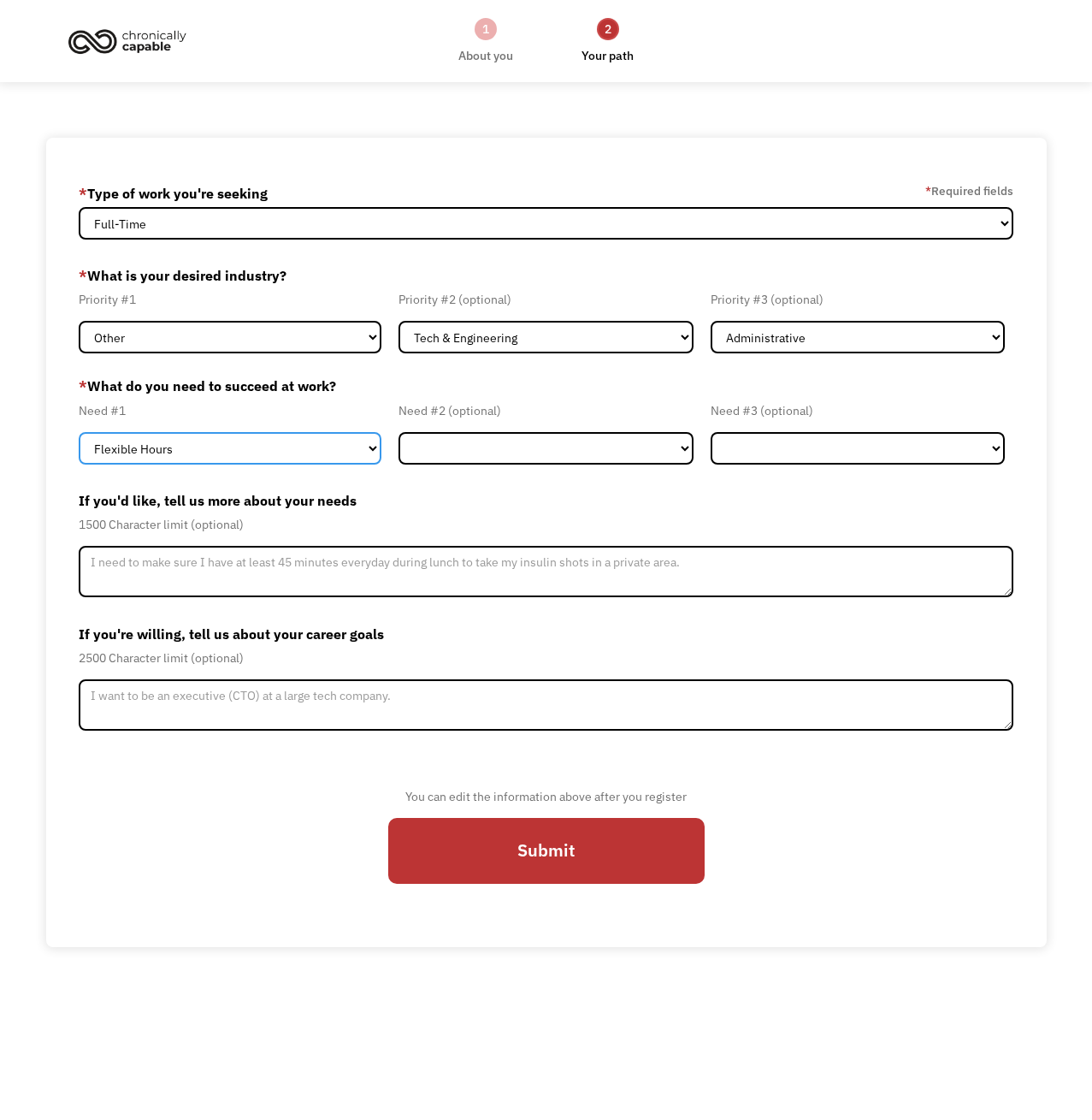
click at [267, 445] on select "Flexible Hours Remote Work Service Animal On-site Accommodations Visual Support…" at bounding box center [230, 449] width 303 height 32
select select "Remote Work"
click at [79, 432] on select "Flexible Hours Remote Work Service Animal On-site Accommodations Visual Support…" at bounding box center [230, 449] width 303 height 32
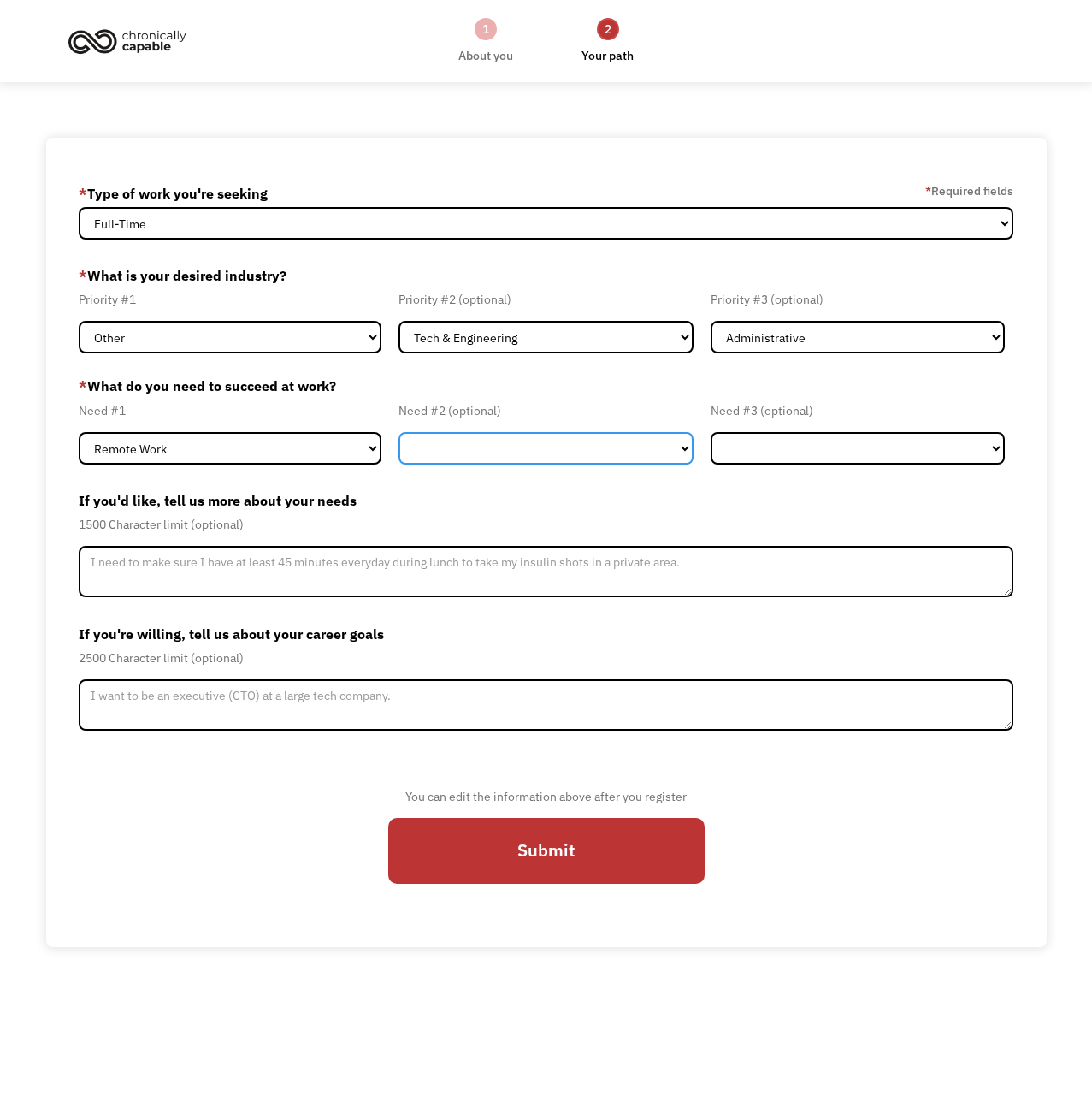
click at [427, 451] on select "Flexible Hours Remote Work Service Animal On-site Accommodations Visual Support…" at bounding box center [545, 449] width 294 height 32
select select "Flexible Hours"
click at [398, 432] on select "Flexible Hours Remote Work Service Animal On-site Accommodations Visual Support…" at bounding box center [545, 449] width 294 height 32
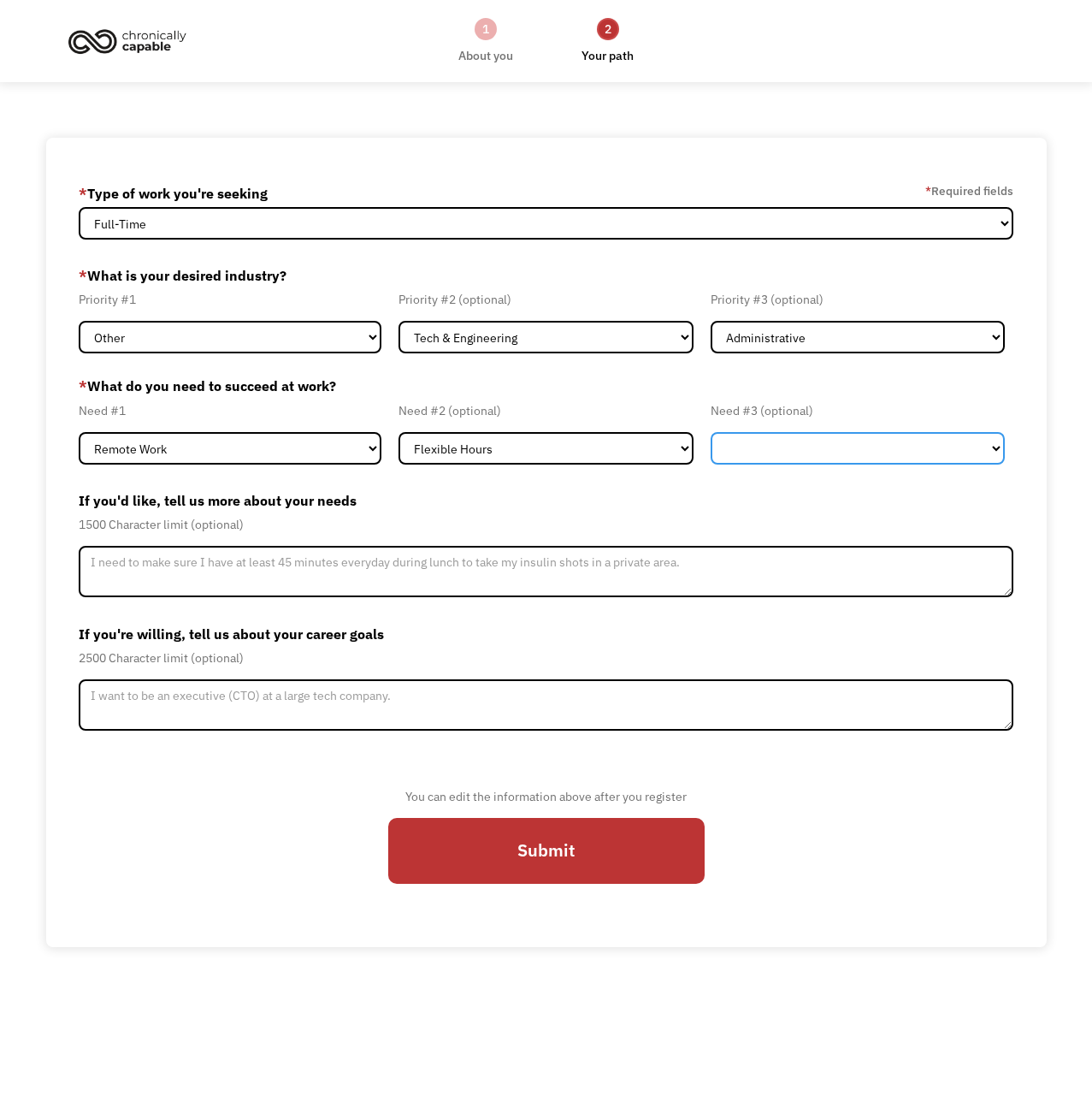
click at [821, 461] on select "Flexible Hours Remote Work Service Animal On-site Accommodations Visual Support…" at bounding box center [857, 449] width 294 height 32
select select "Other"
click at [711, 432] on select "Flexible Hours Remote Work Service Animal On-site Accommodations Visual Support…" at bounding box center [857, 449] width 294 height 32
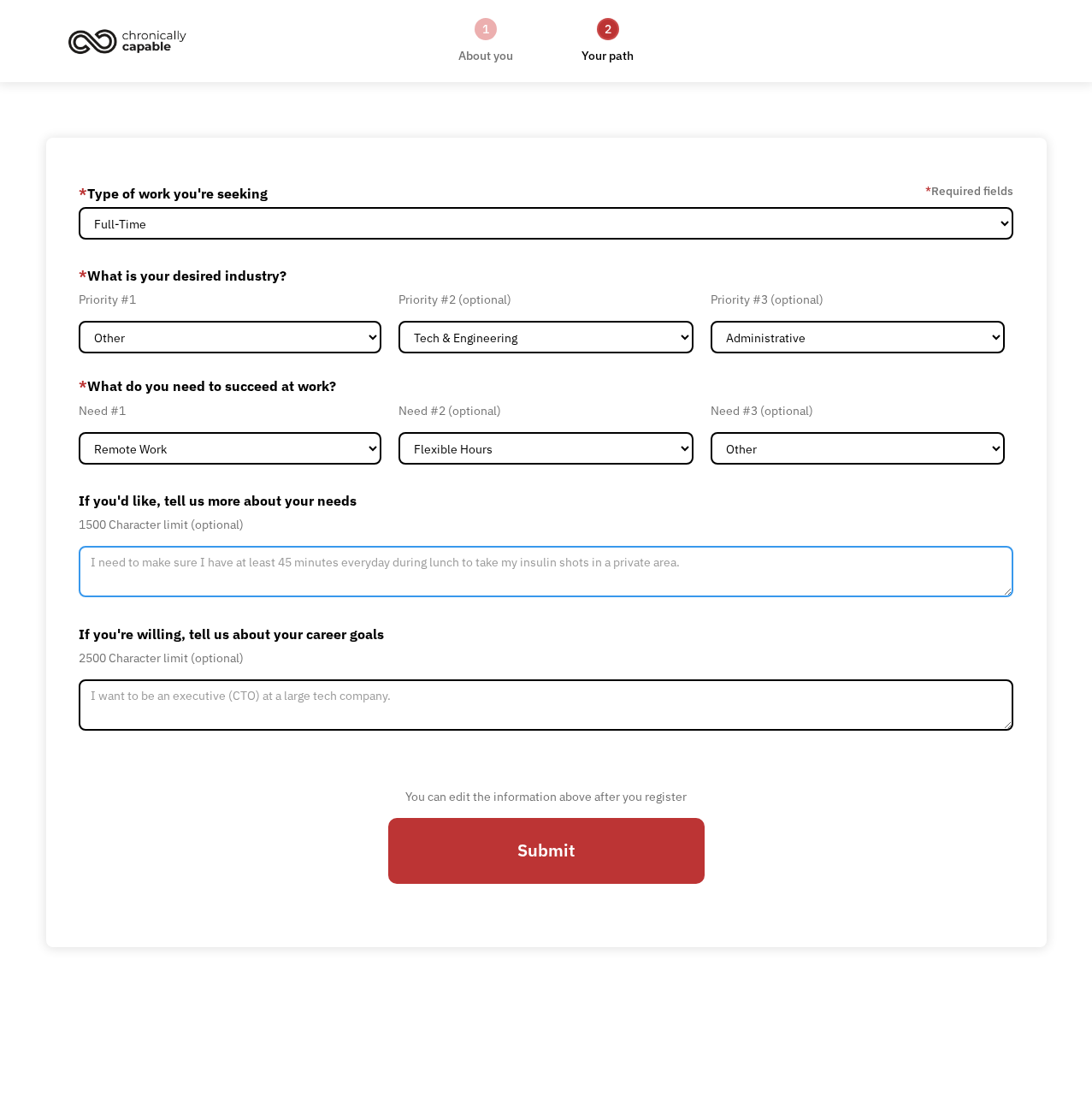
click at [258, 570] on textarea "Member-Update-Form-Step2" at bounding box center [546, 571] width 935 height 51
click at [105, 564] on textarea "I hae ulcerative colitis" at bounding box center [546, 571] width 935 height 51
click at [111, 565] on textarea "I hae ulcerative colitis" at bounding box center [546, 571] width 935 height 51
click at [225, 565] on textarea "I have ulcerative colitis" at bounding box center [546, 571] width 935 height 51
type textarea "I have ulcerative colitis."
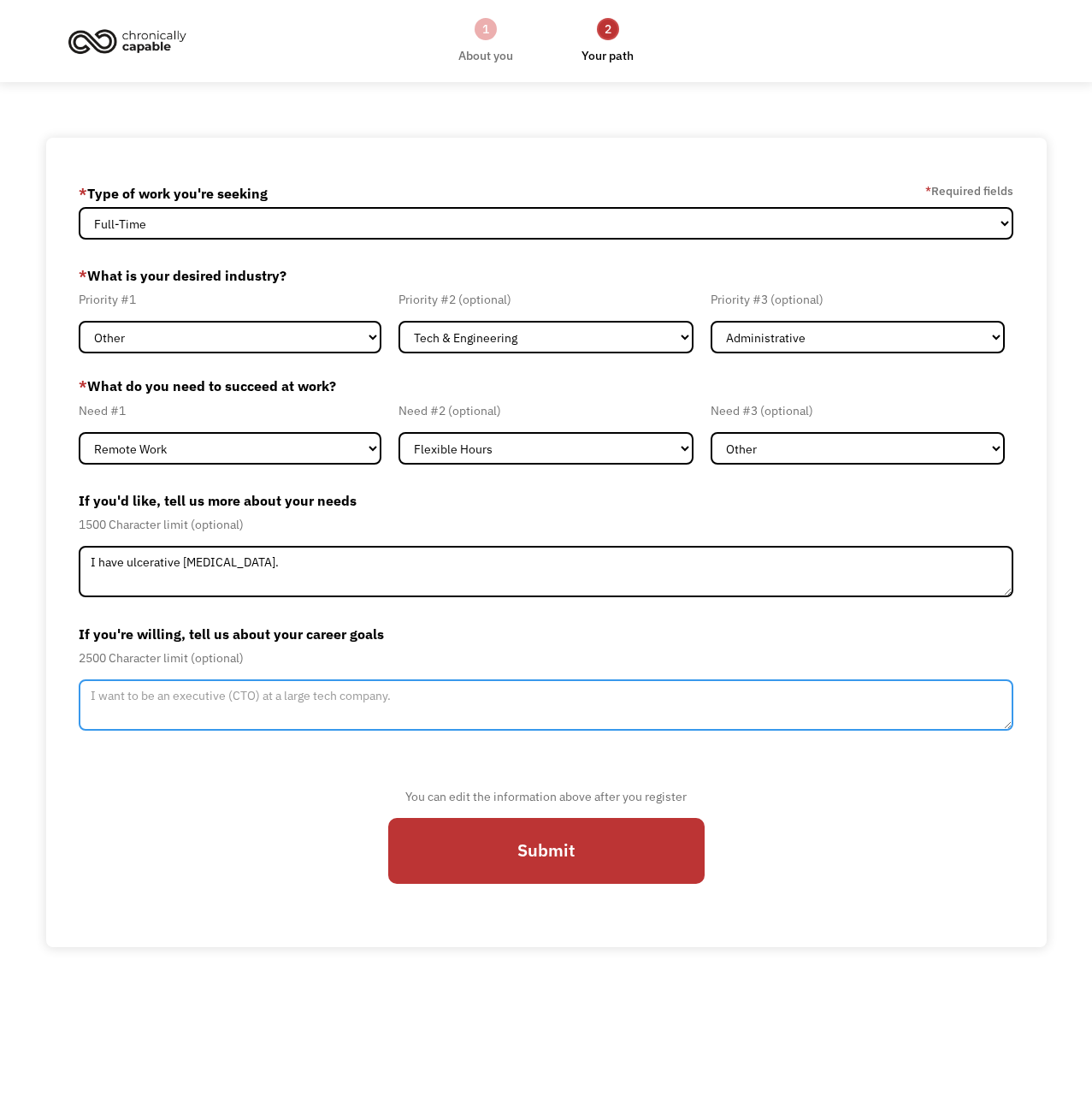
click at [271, 704] on textarea "Member-Update-Form-Step2" at bounding box center [546, 705] width 935 height 51
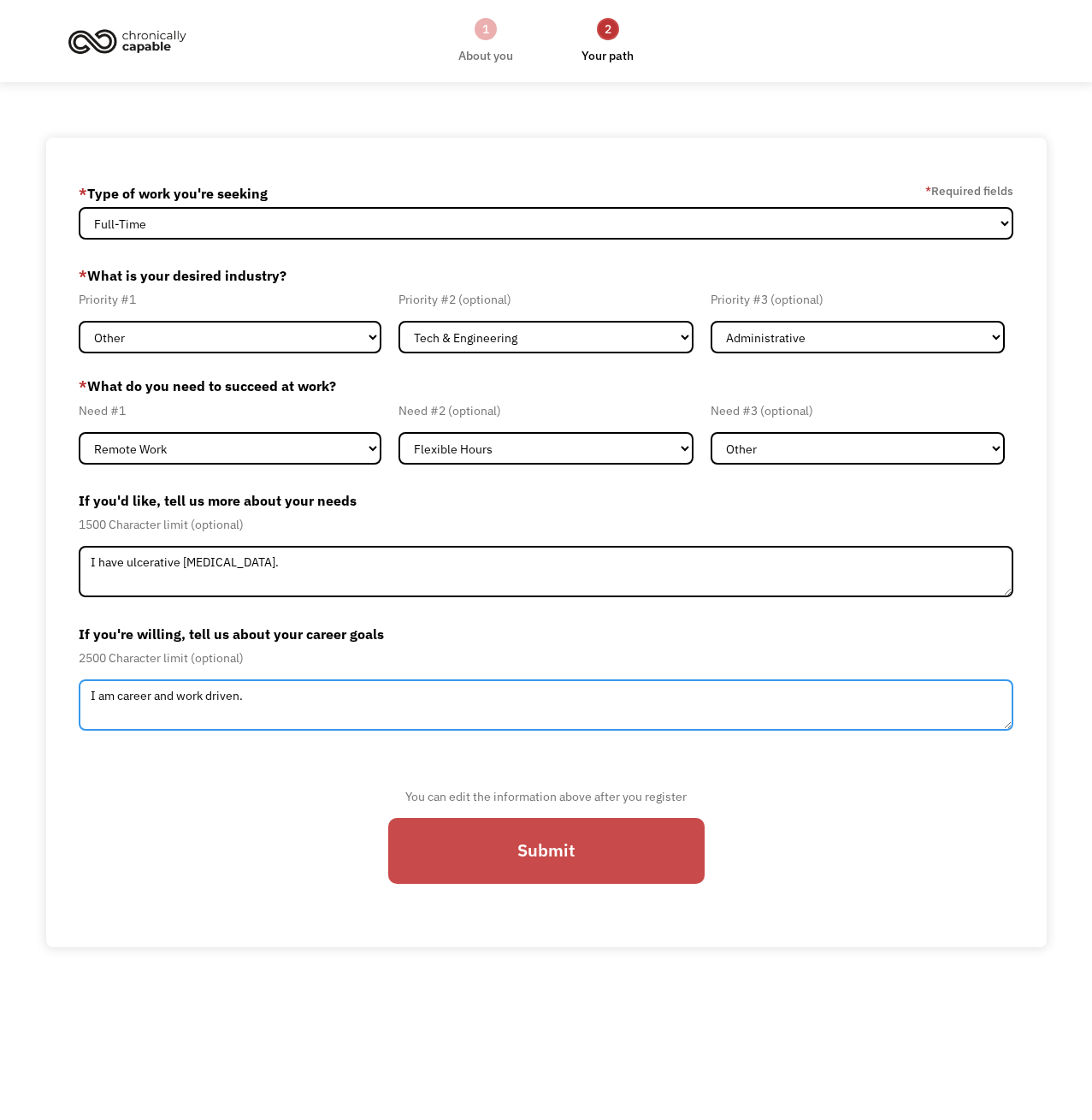
type textarea "I am career and work driven."
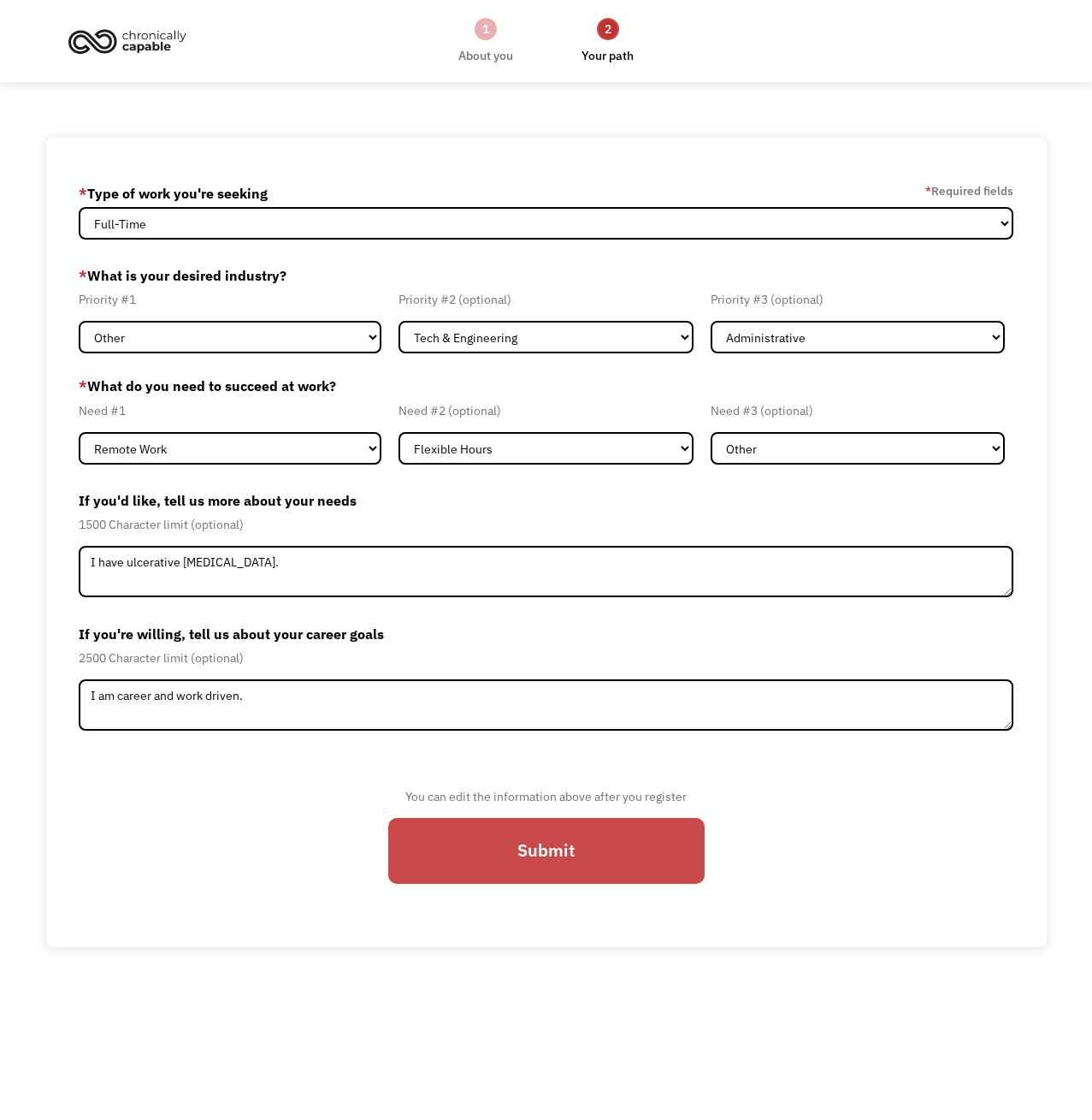
click at [531, 836] on input "Submit" at bounding box center [547, 851] width 317 height 65
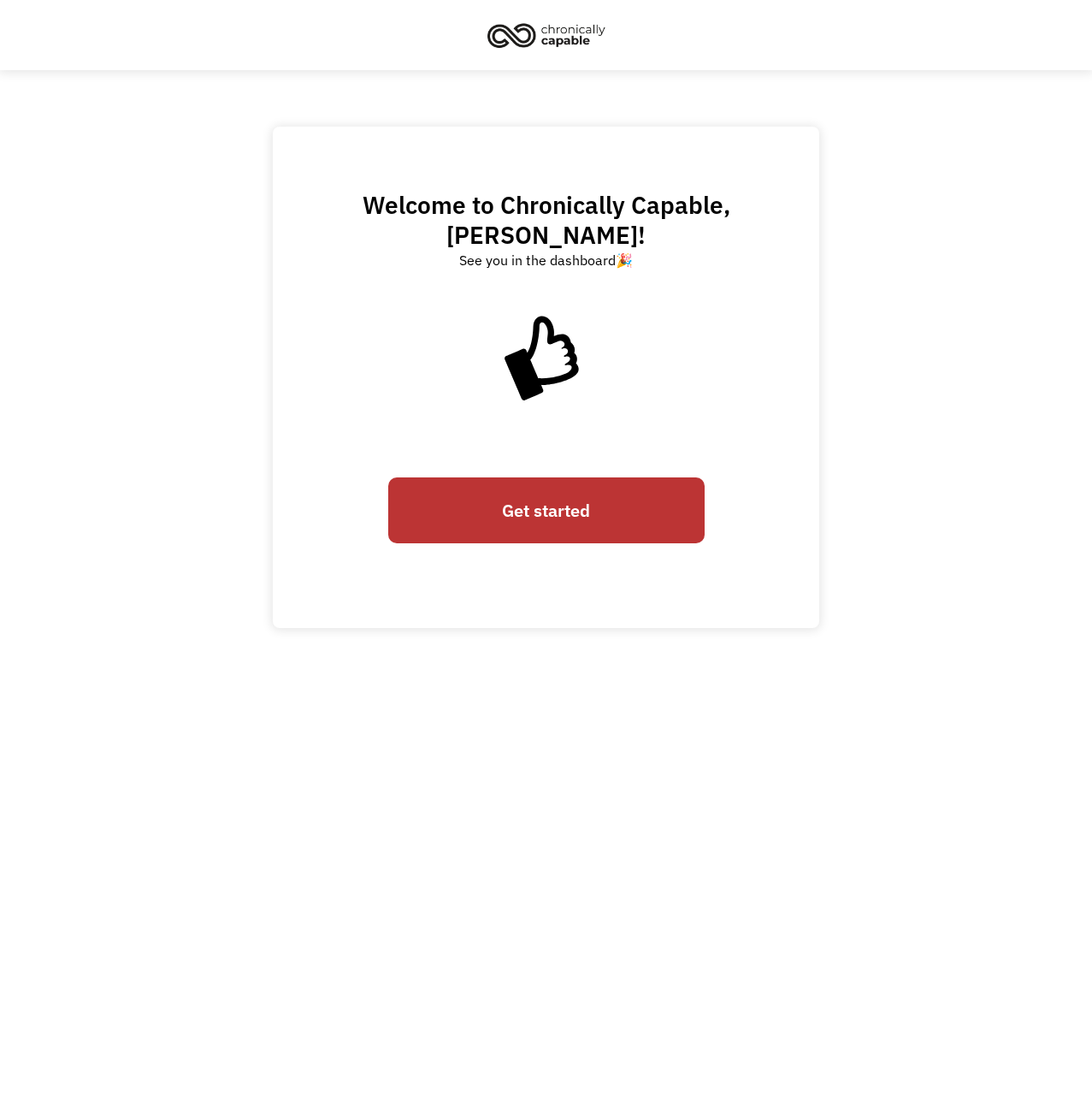
click at [525, 478] on link "Get started" at bounding box center [547, 509] width 317 height 65
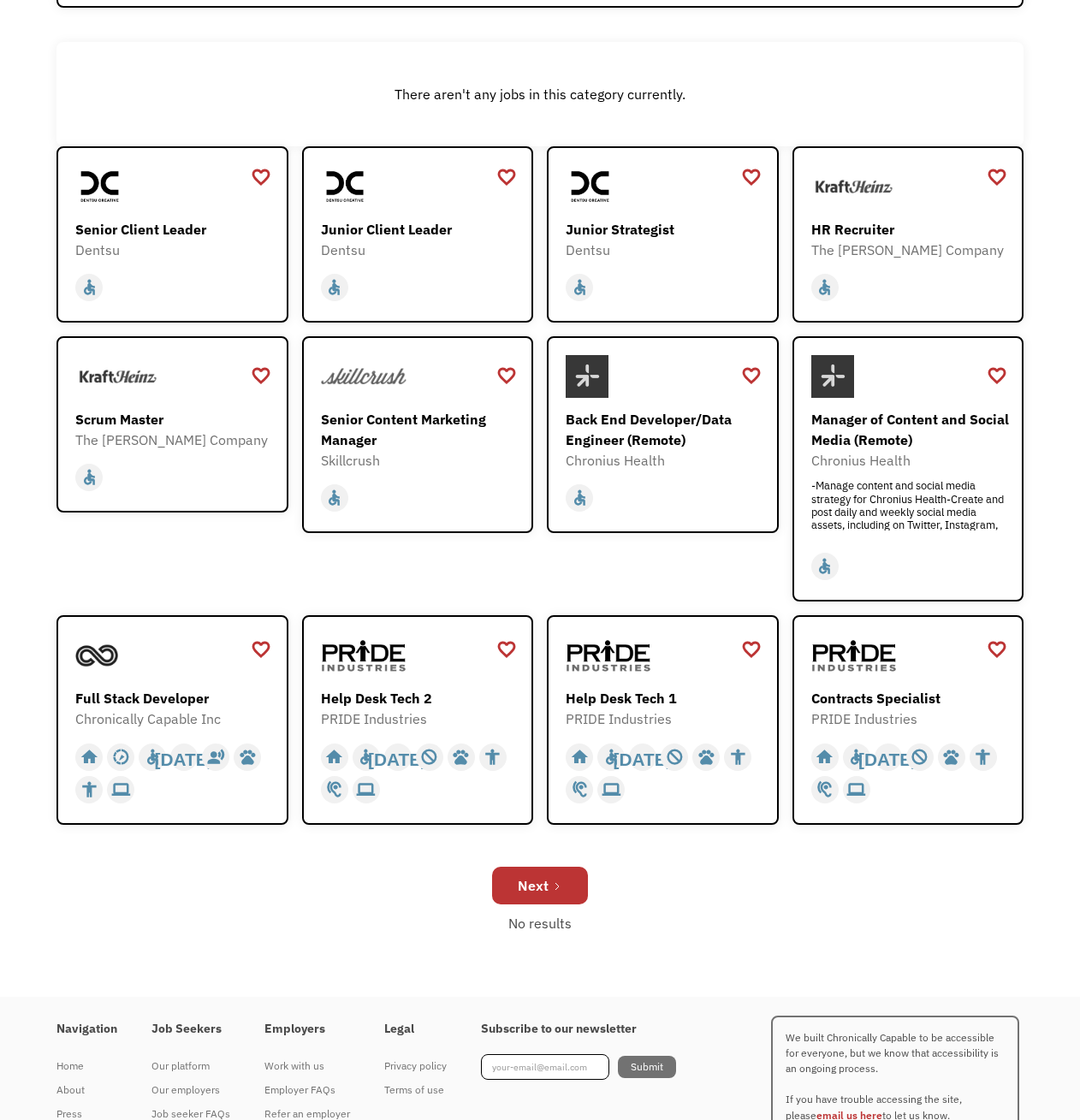
scroll to position [257, 0]
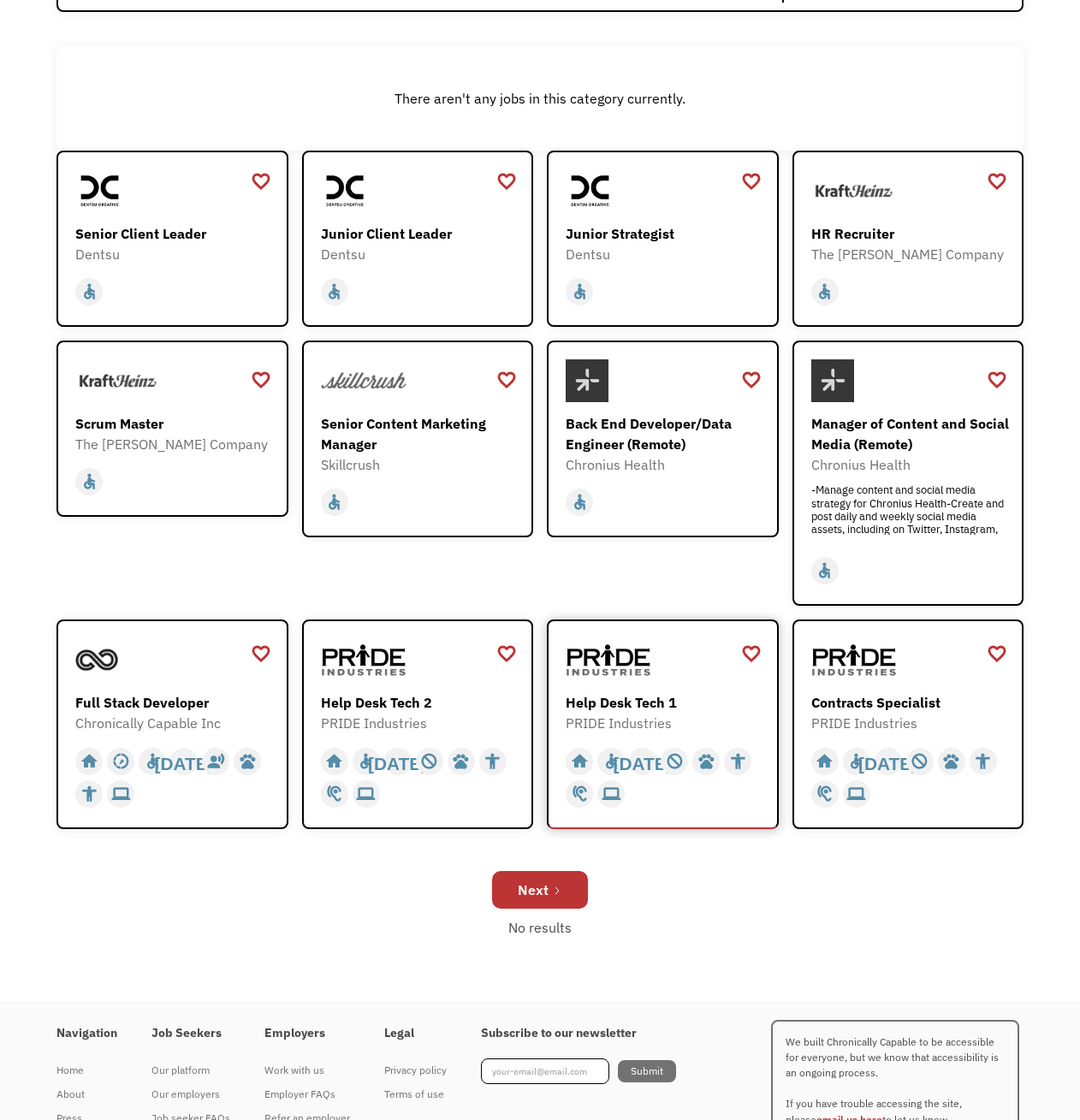
click at [719, 680] on div at bounding box center [665, 660] width 199 height 43
click at [546, 893] on div "Next" at bounding box center [533, 889] width 30 height 21
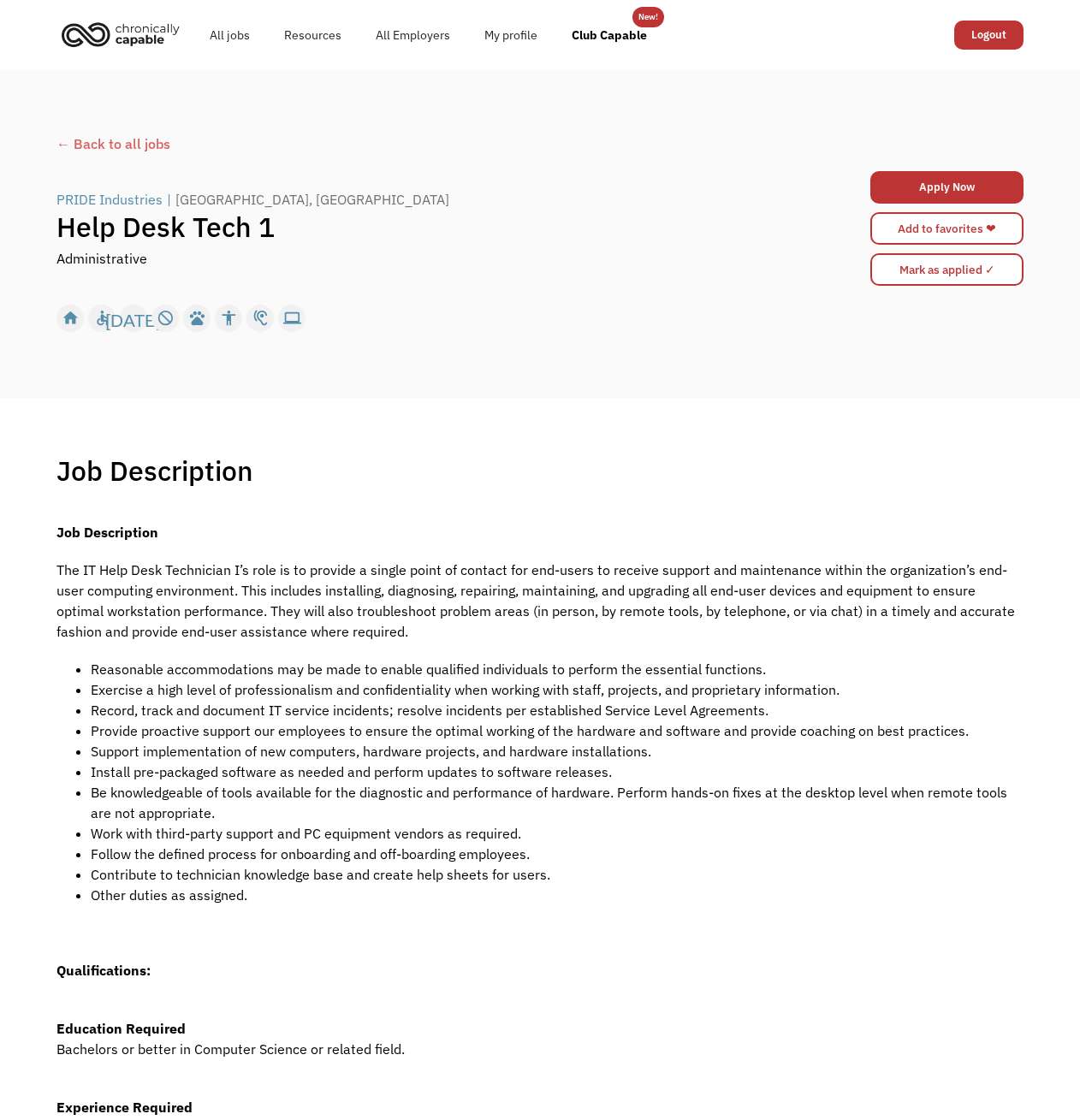
drag, startPoint x: 197, startPoint y: 464, endPoint x: 217, endPoint y: 454, distance: 22.4
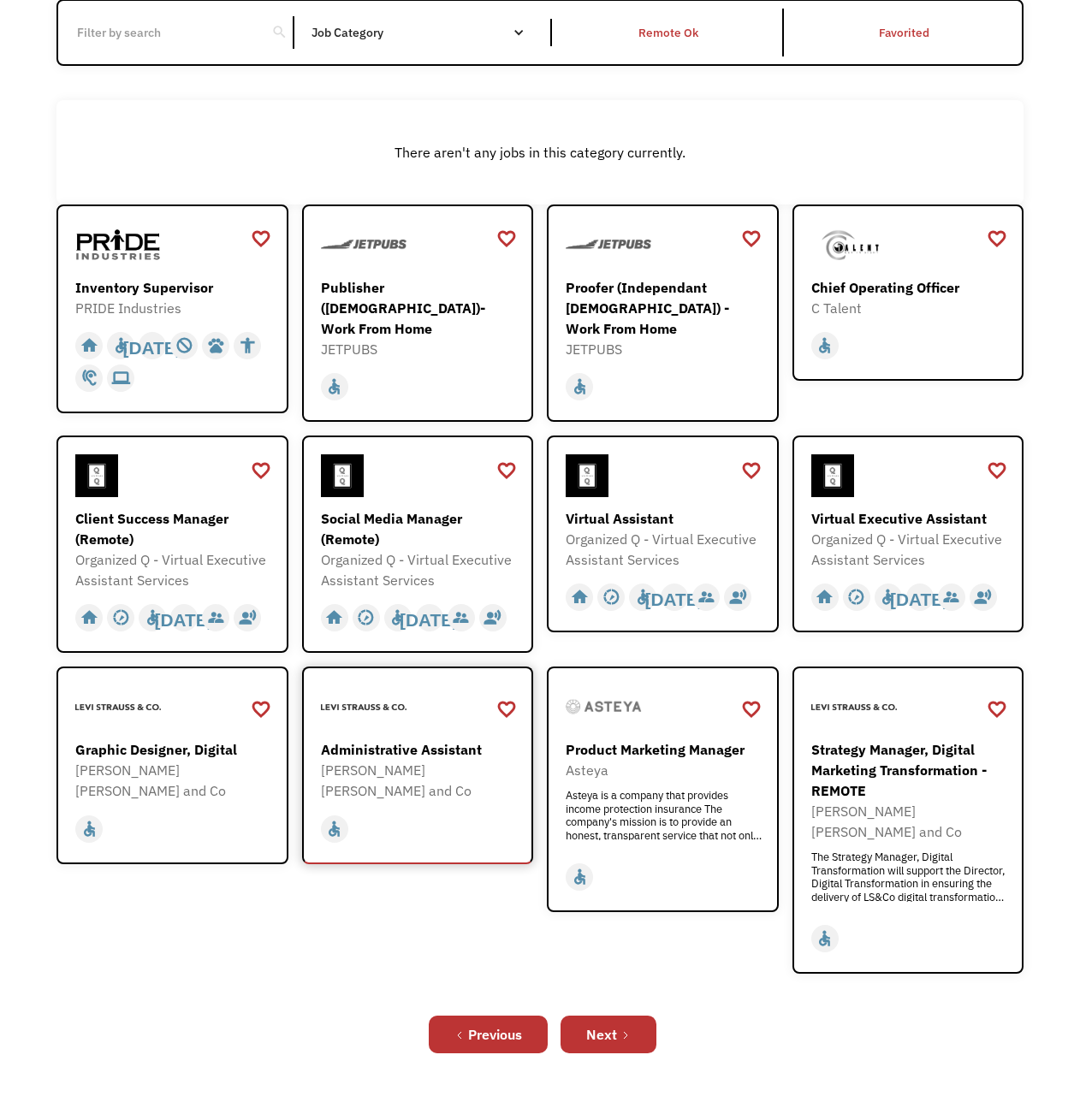
scroll to position [136, 0]
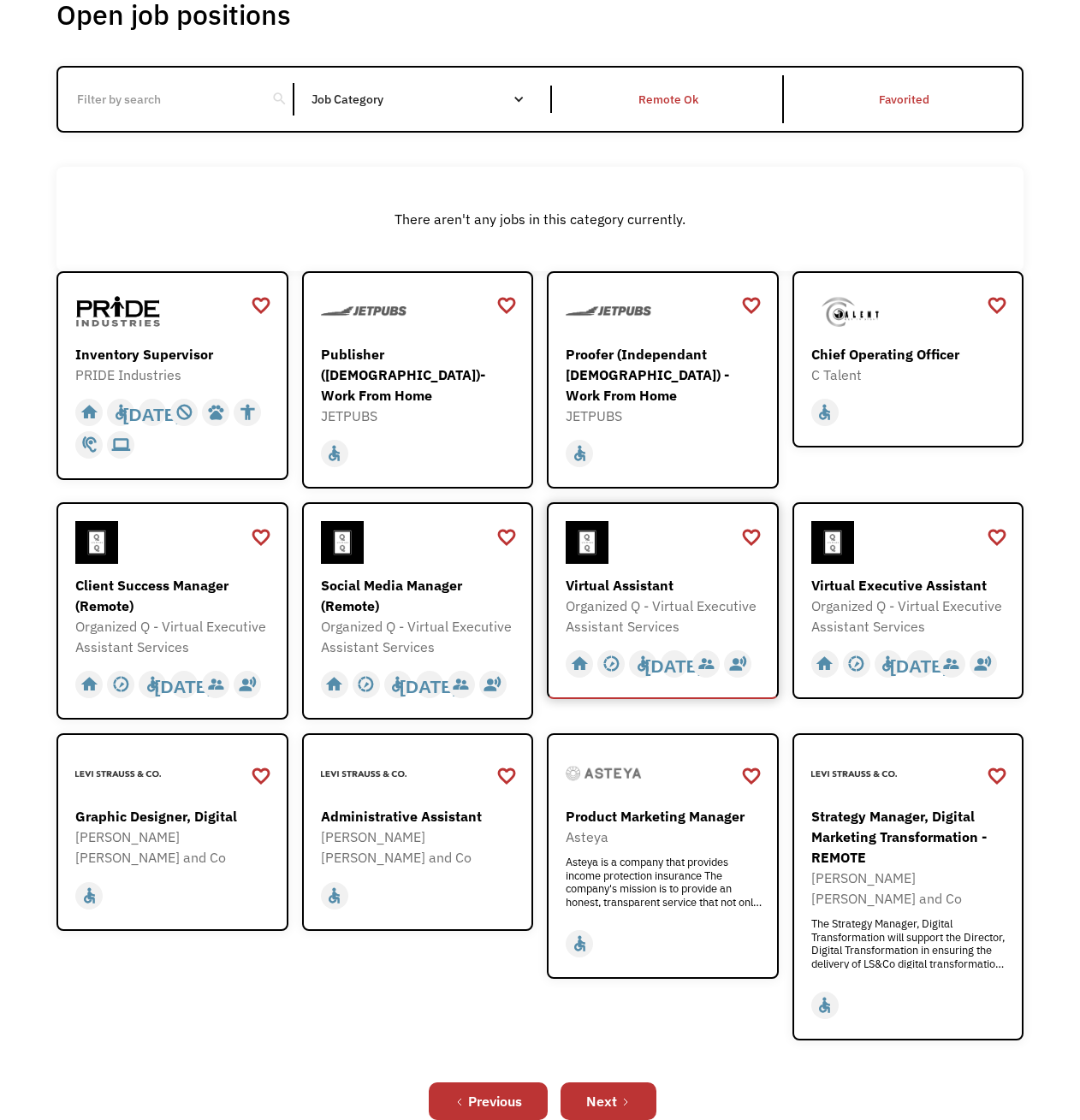
click at [665, 554] on div at bounding box center [665, 543] width 199 height 43
click at [651, 575] on div "Virtual Assistant" at bounding box center [665, 585] width 199 height 21
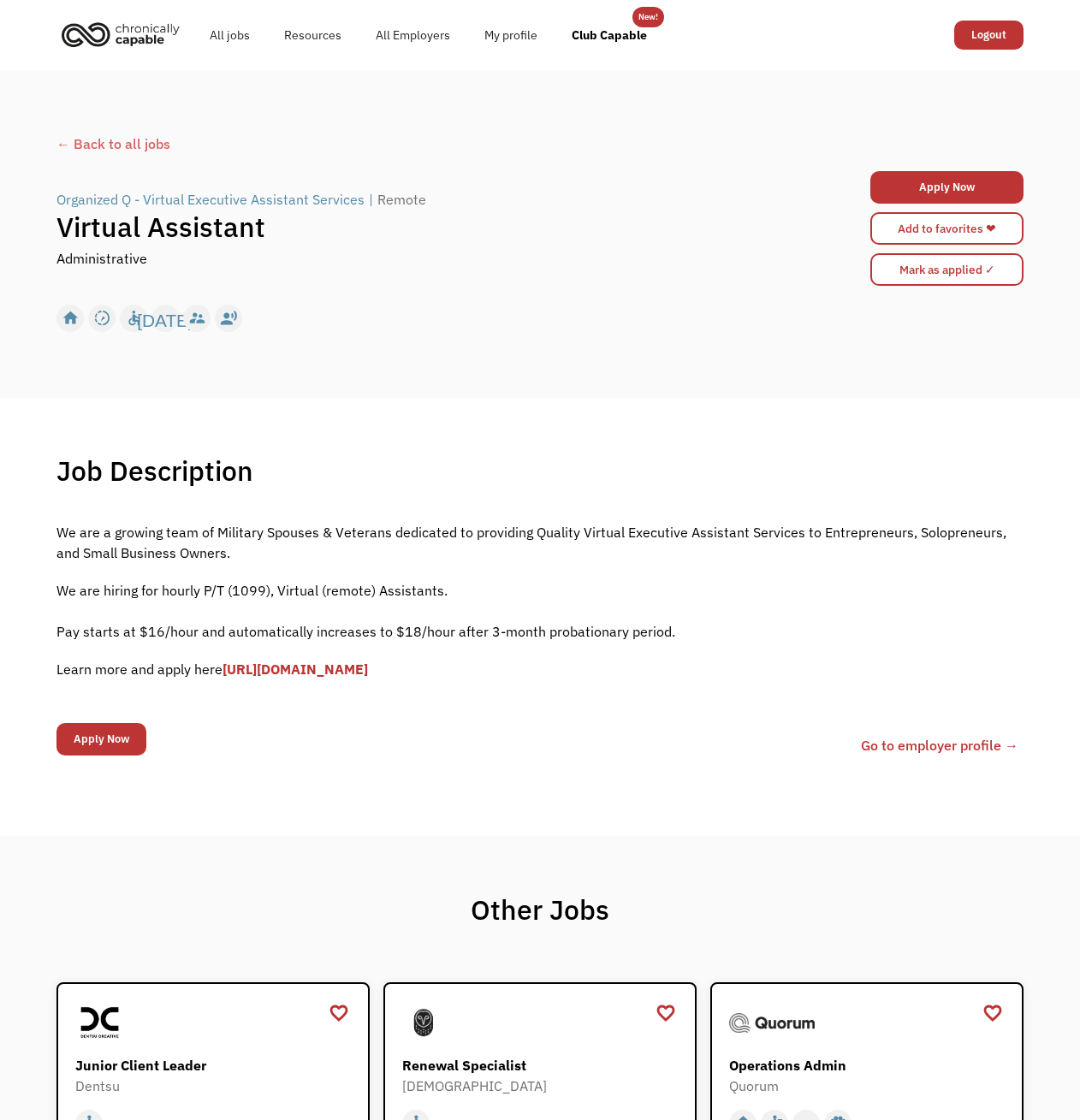
click at [313, 666] on link "[URL][DOMAIN_NAME]" at bounding box center [295, 669] width 145 height 17
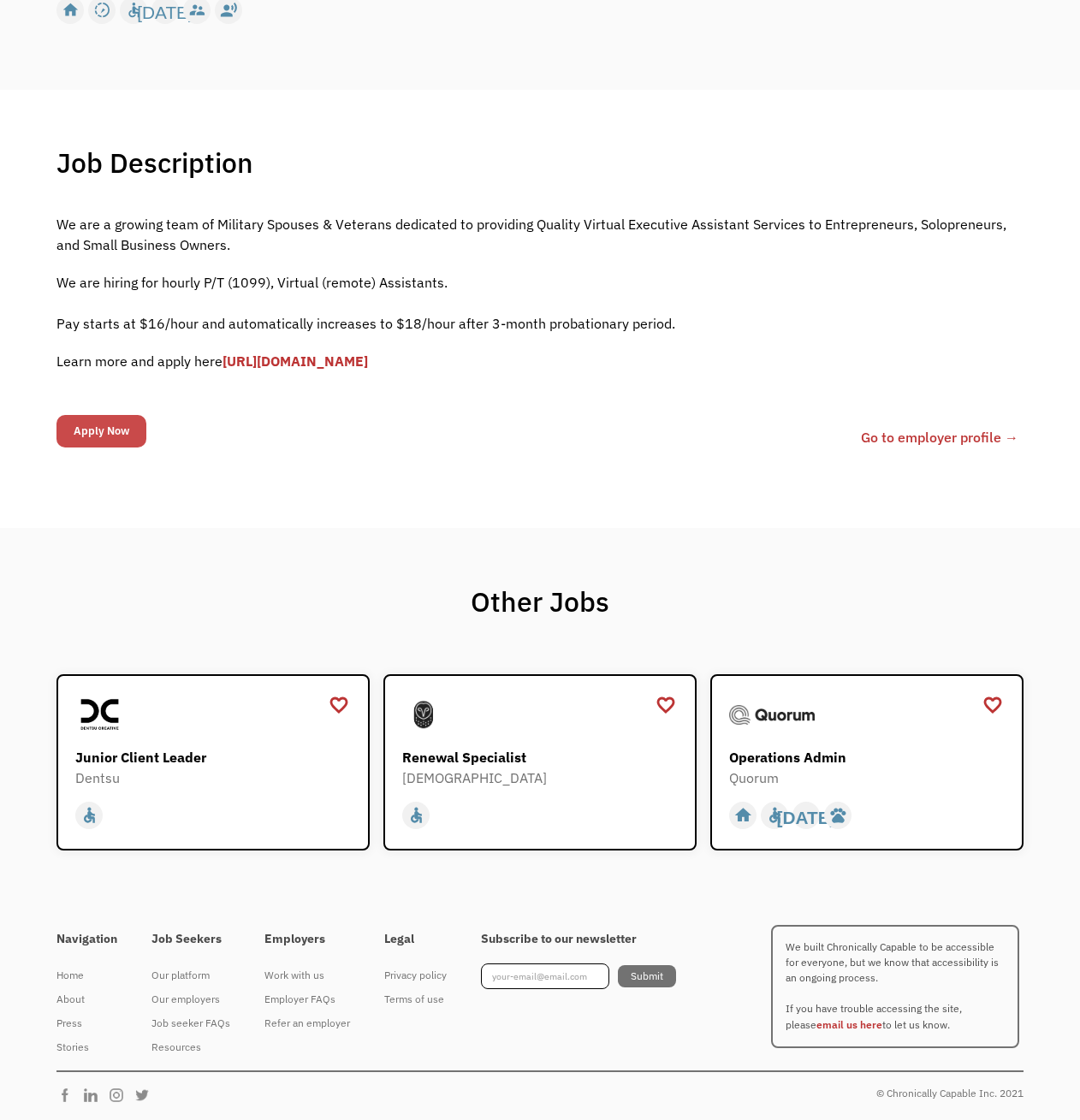
click at [109, 442] on input "Apply Now" at bounding box center [101, 432] width 90 height 32
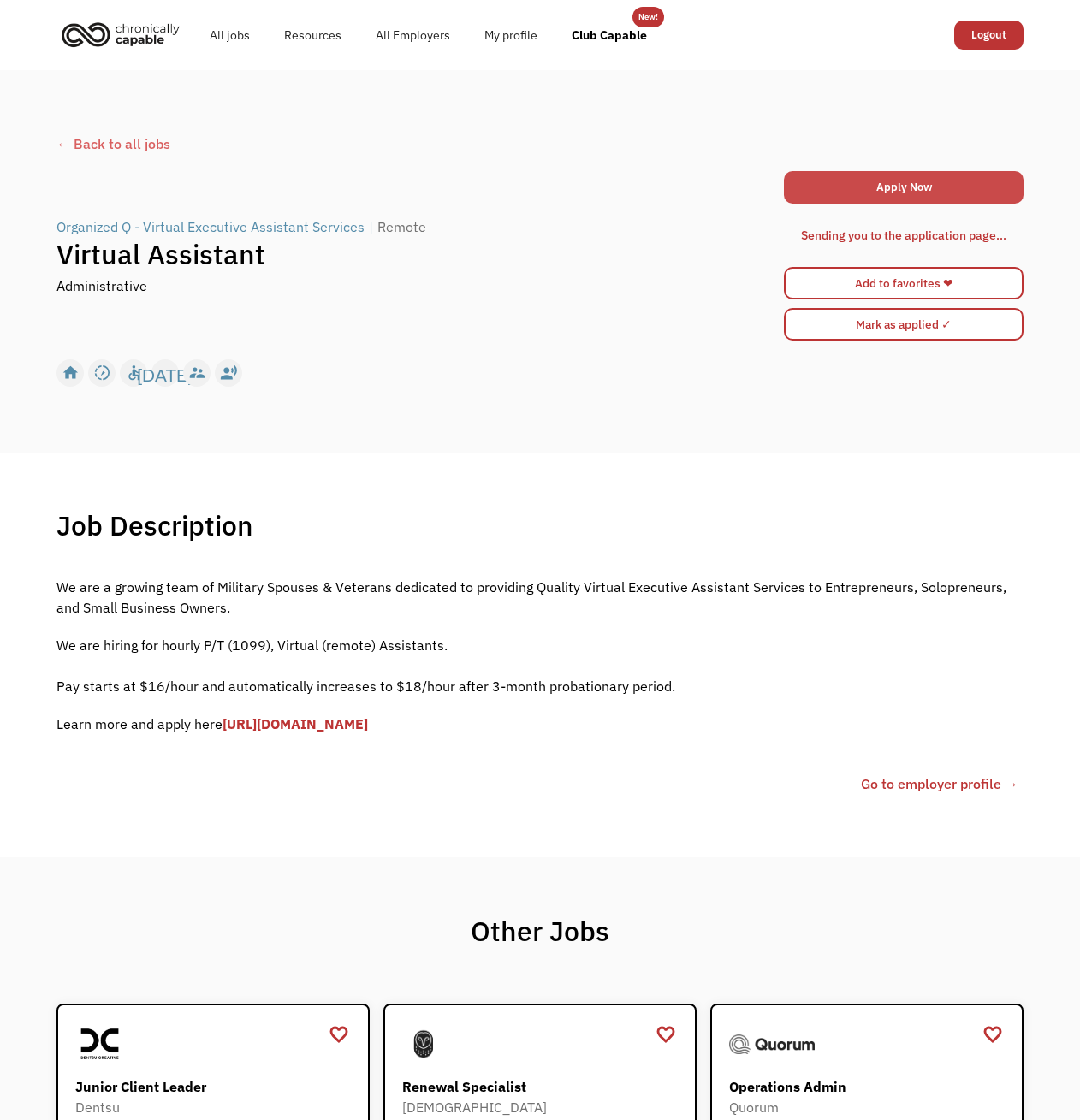
click at [886, 185] on link "Apply Now" at bounding box center [904, 187] width 240 height 32
